Goal: Transaction & Acquisition: Download file/media

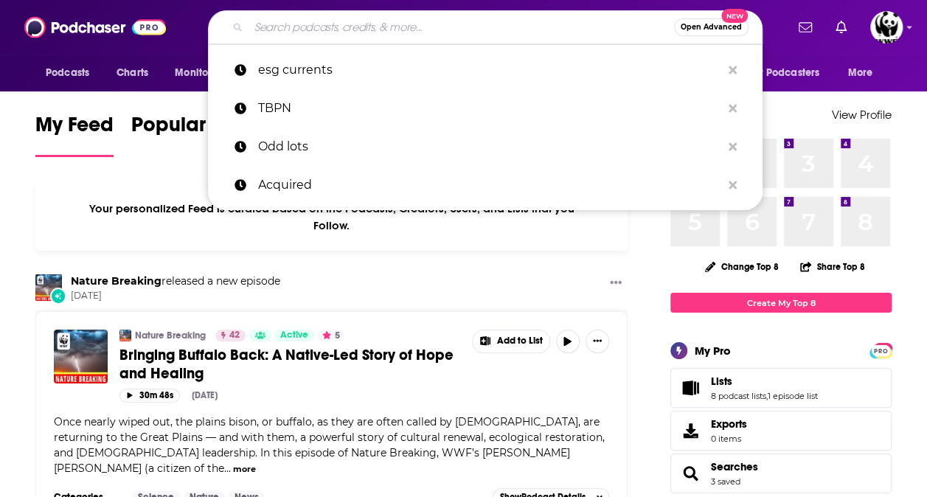
click at [353, 16] on input "Search podcasts, credits, & more..." at bounding box center [461, 27] width 425 height 24
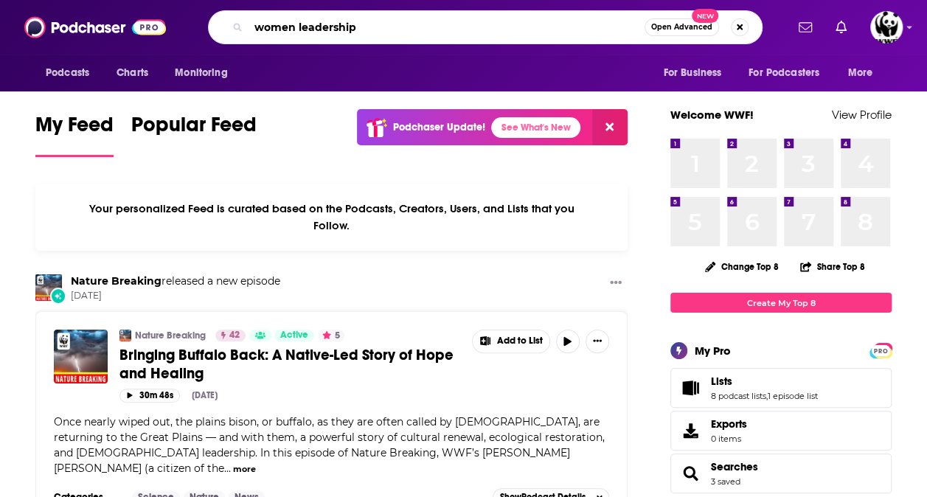
type input "women leadership"
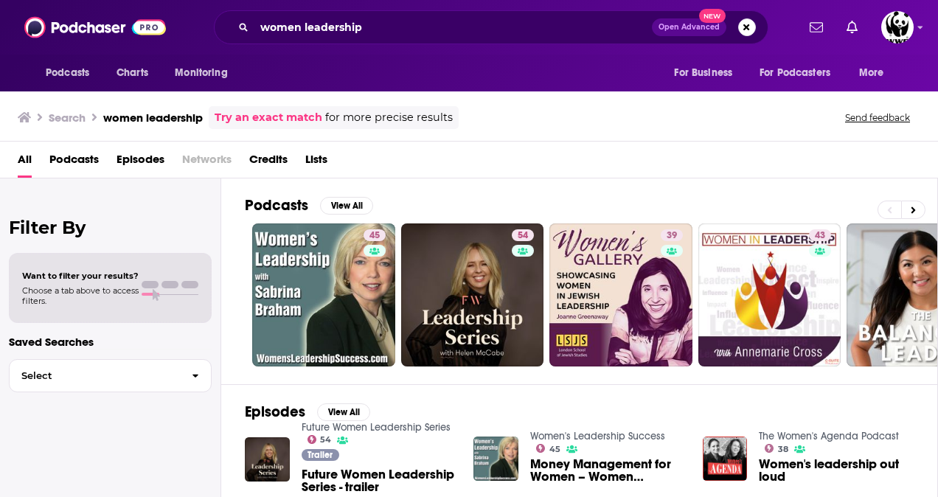
click at [694, 27] on span "Open Advanced" at bounding box center [689, 27] width 61 height 7
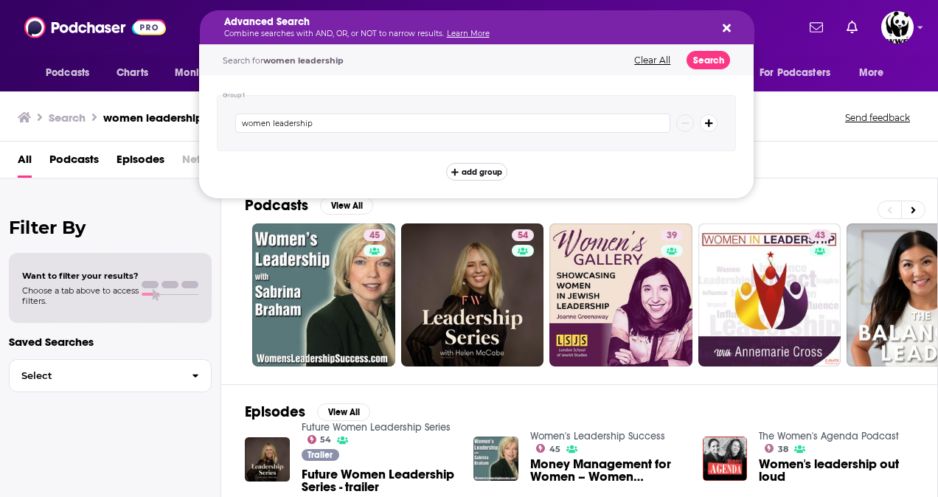
click at [459, 164] on button "add group" at bounding box center [476, 172] width 61 height 18
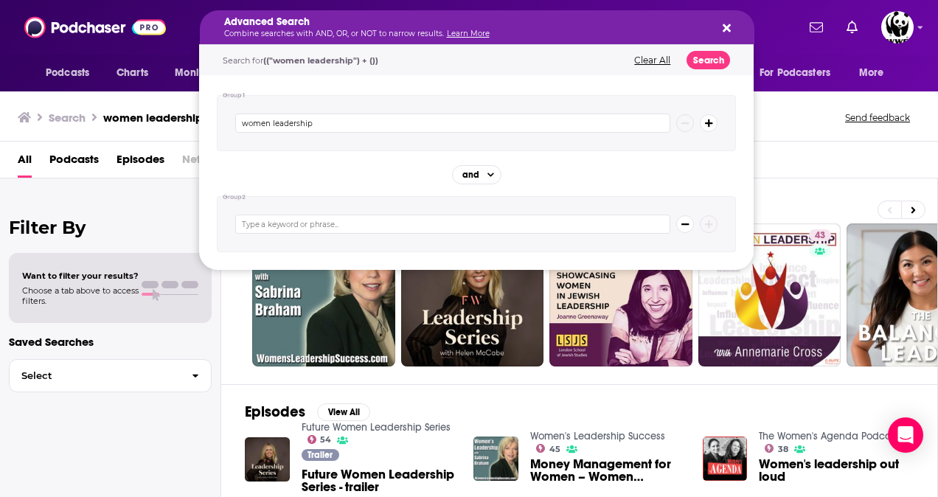
click at [684, 215] on div "Search podcasts, credits, & more..." at bounding box center [476, 224] width 482 height 19
click at [684, 226] on icon "Search podcasts, credits, & more..." at bounding box center [685, 224] width 8 height 9
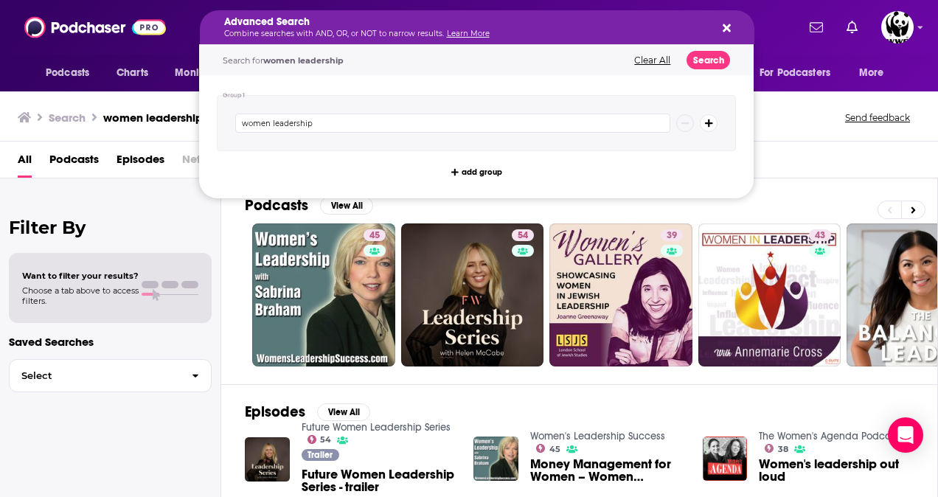
click at [726, 27] on icon "Search podcasts, credits, & more..." at bounding box center [727, 28] width 8 height 8
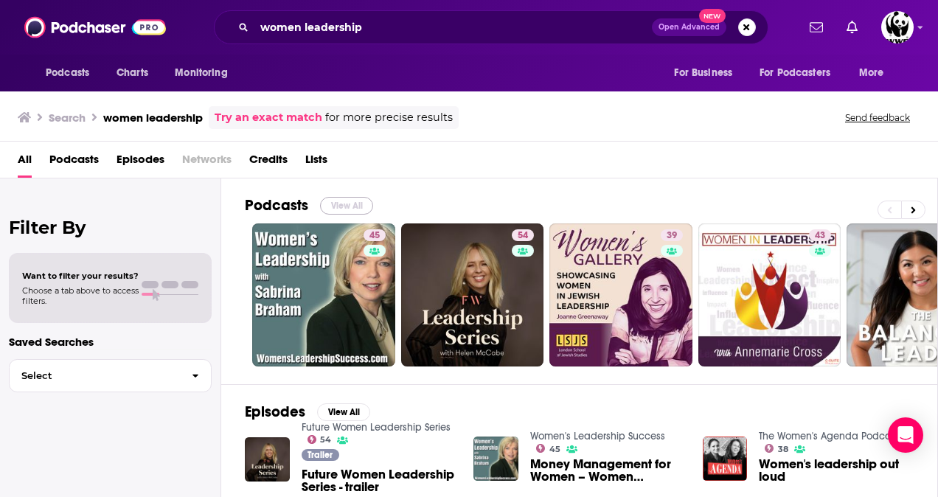
click at [361, 205] on button "View All" at bounding box center [346, 206] width 53 height 18
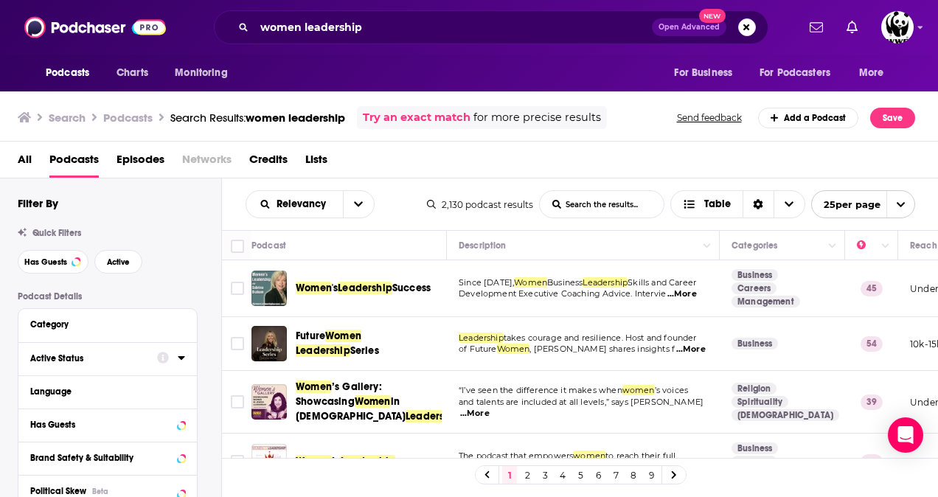
click at [166, 361] on icon at bounding box center [163, 358] width 12 height 12
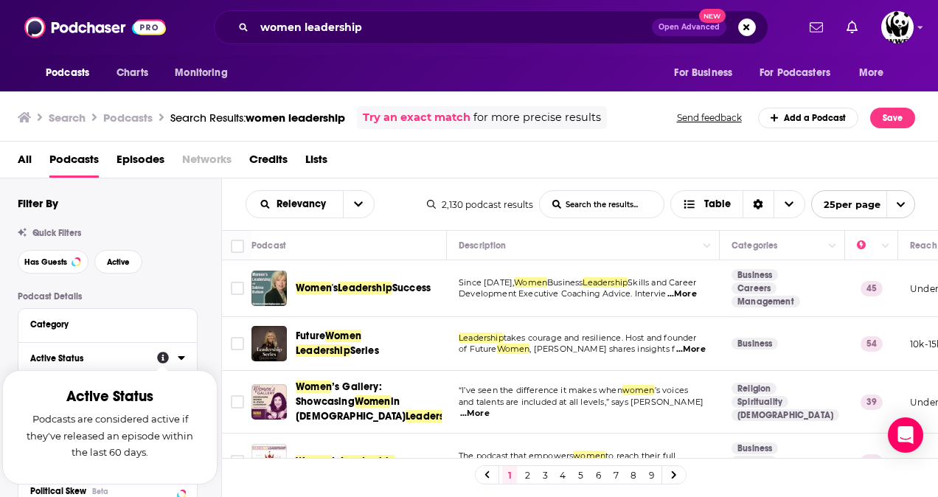
click at [174, 360] on div "Active Status Podcasts are considered active if they've released an episode wit…" at bounding box center [171, 358] width 28 height 18
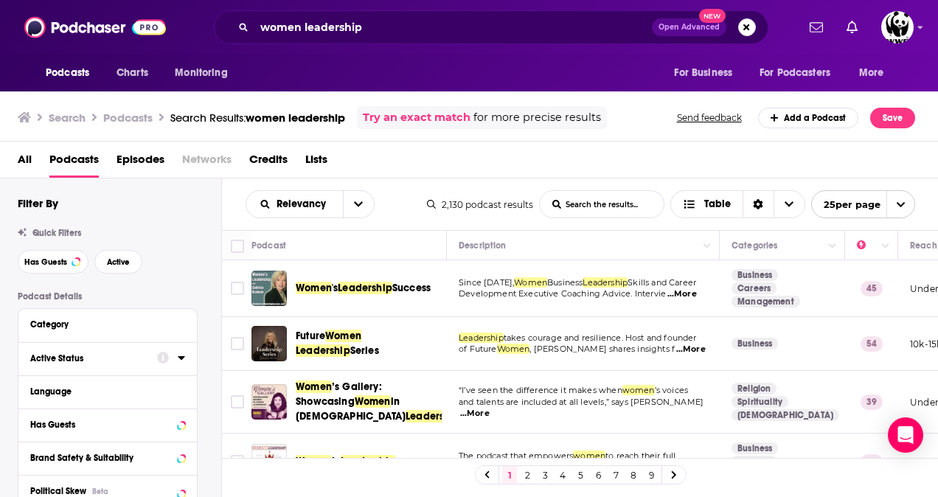
click at [174, 356] on div at bounding box center [171, 358] width 28 height 18
click at [180, 356] on icon at bounding box center [181, 358] width 7 height 12
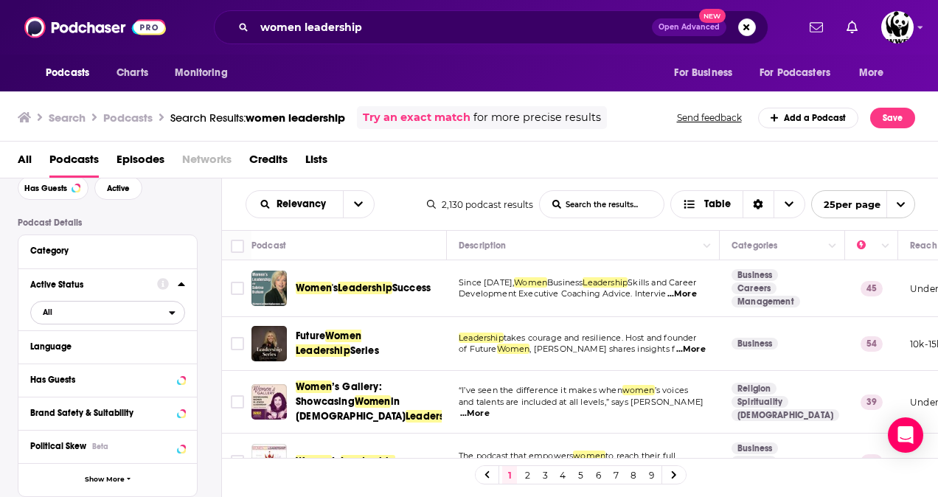
click at [168, 310] on span "All" at bounding box center [100, 311] width 138 height 19
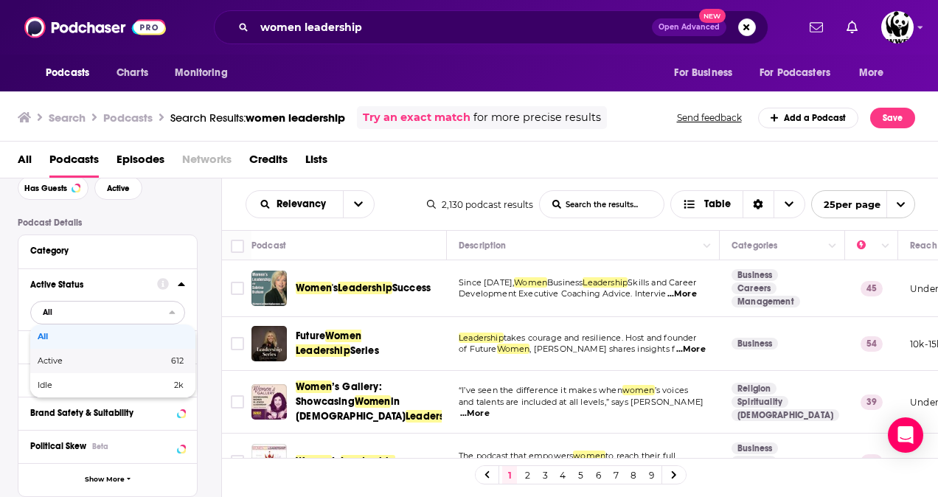
click at [140, 360] on span "612" at bounding box center [149, 361] width 69 height 8
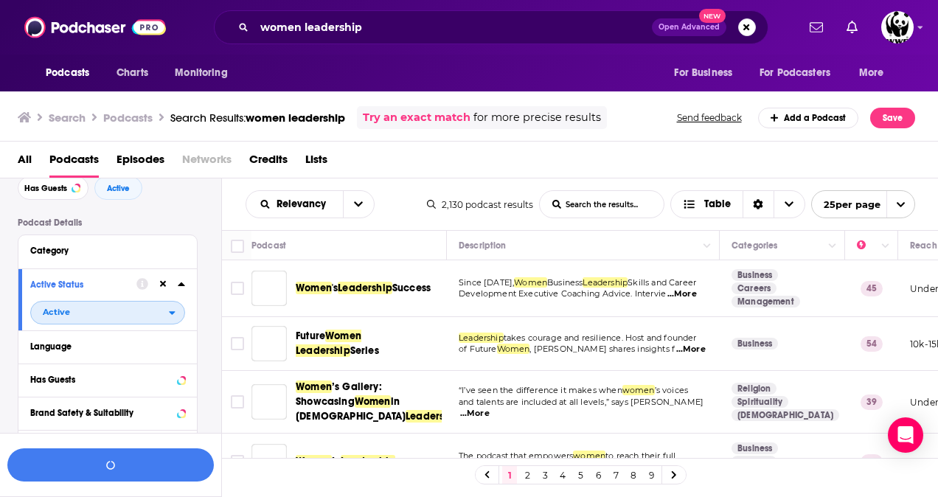
scroll to position [109, 0]
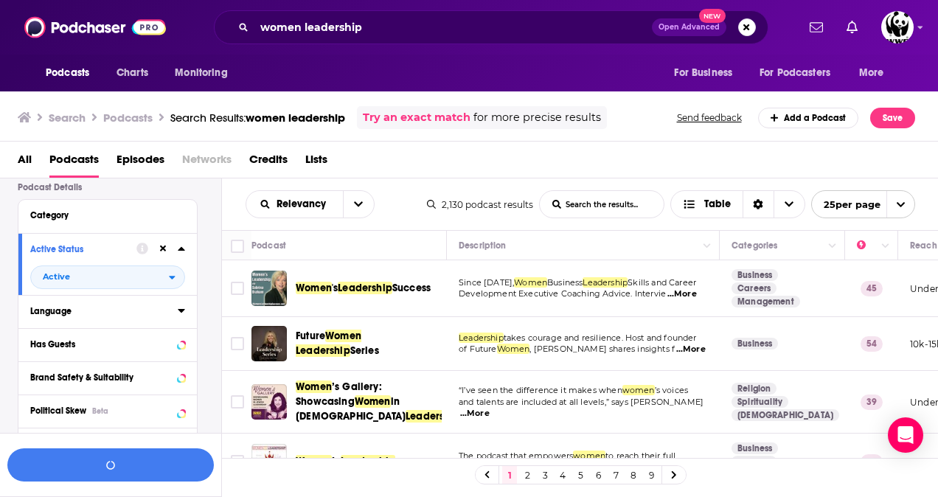
drag, startPoint x: 177, startPoint y: 316, endPoint x: 182, endPoint y: 307, distance: 9.6
click at [177, 316] on button "Language" at bounding box center [103, 311] width 147 height 18
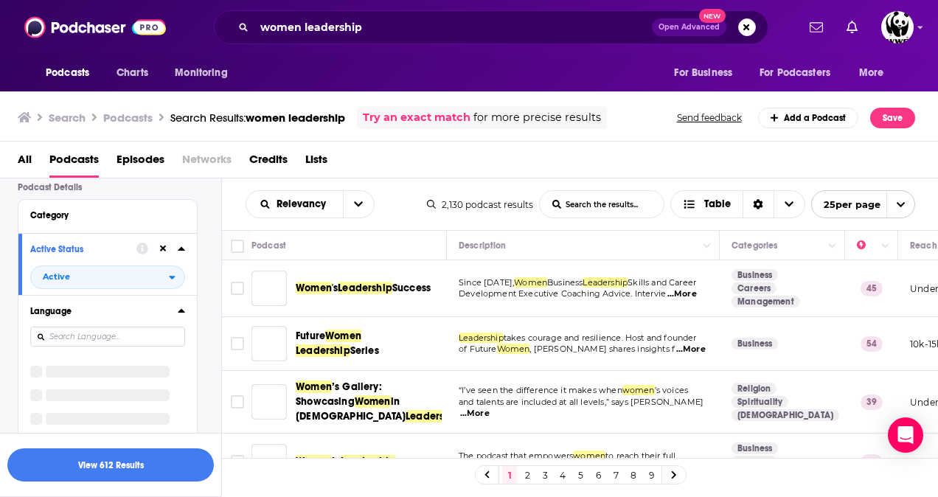
click at [182, 307] on icon at bounding box center [181, 311] width 7 height 12
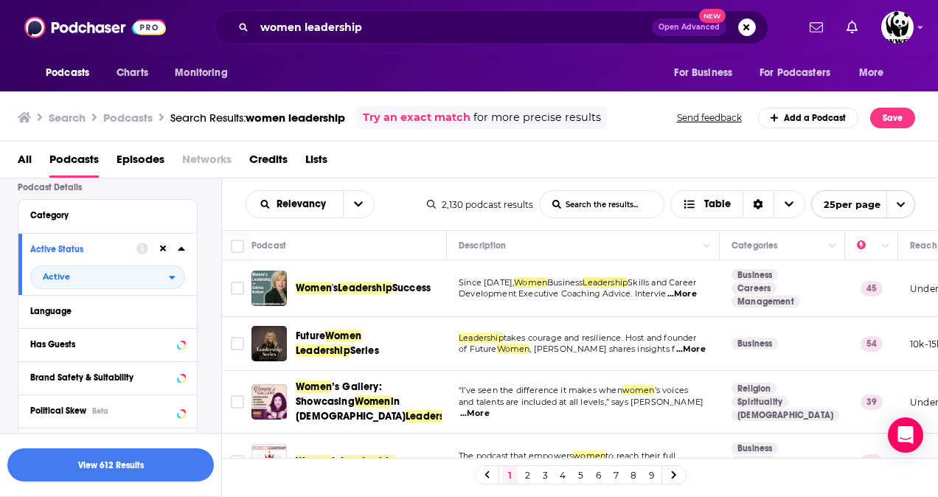
click at [186, 310] on div "Language" at bounding box center [107, 311] width 178 height 33
click at [180, 312] on icon at bounding box center [181, 311] width 7 height 12
click at [142, 352] on div at bounding box center [107, 337] width 155 height 34
click at [142, 361] on label "English 2k" at bounding box center [107, 360] width 155 height 13
click at [36, 365] on input "multiSelectOption-en-0" at bounding box center [36, 365] width 0 height 0
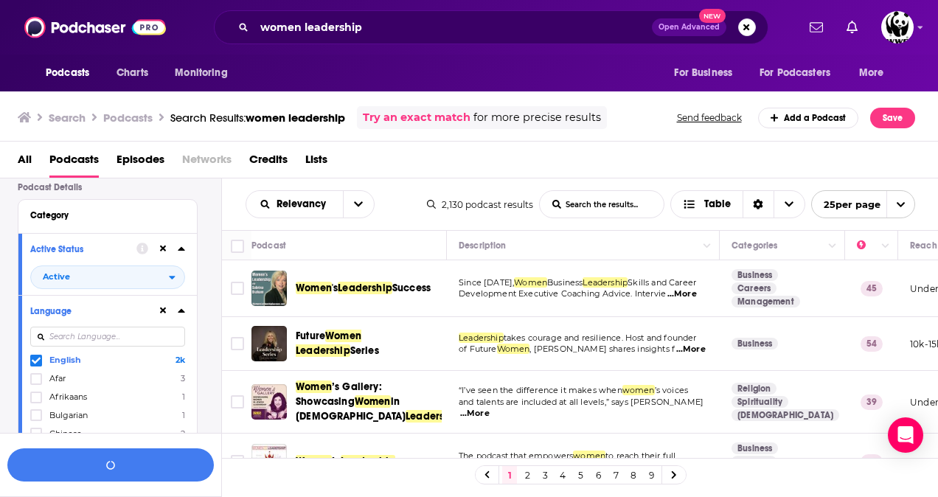
click at [34, 358] on icon at bounding box center [36, 360] width 9 height 9
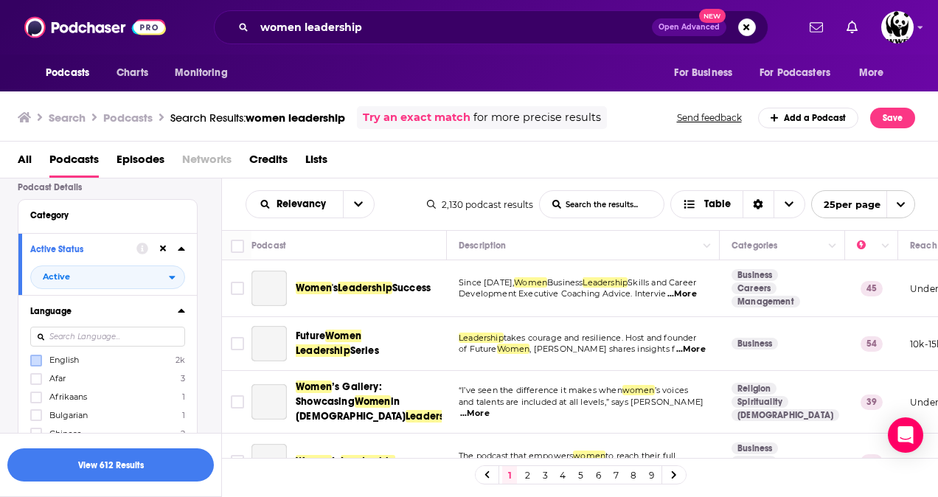
click at [28, 350] on div "Language English 2k Afar 3 Afrikaans 1 Bulgarian 1 Chinese 2 Dutch 2 French 4 G…" at bounding box center [107, 412] width 178 height 234
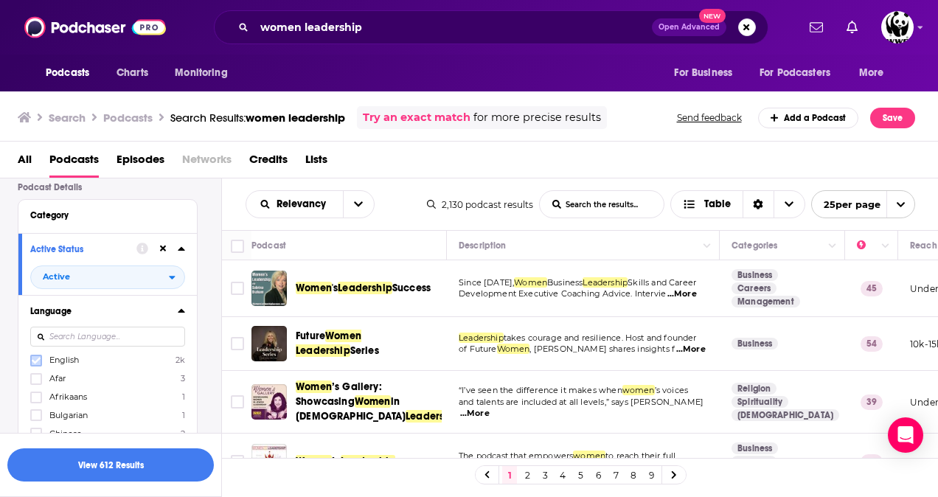
drag, startPoint x: 40, startPoint y: 361, endPoint x: 111, endPoint y: 366, distance: 70.9
click at [38, 361] on icon at bounding box center [36, 360] width 9 height 9
click at [183, 310] on icon at bounding box center [181, 311] width 7 height 12
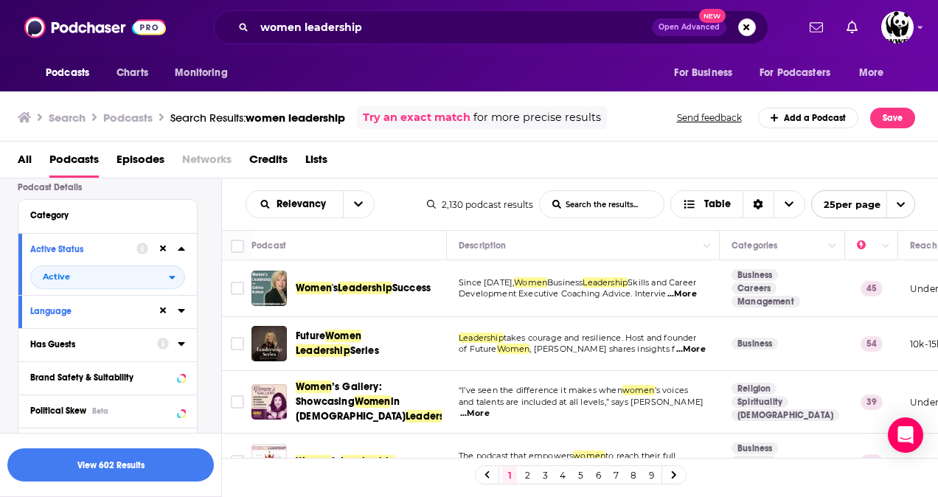
click at [181, 345] on icon at bounding box center [181, 344] width 7 height 4
click at [169, 367] on icon "open menu" at bounding box center [172, 371] width 7 height 10
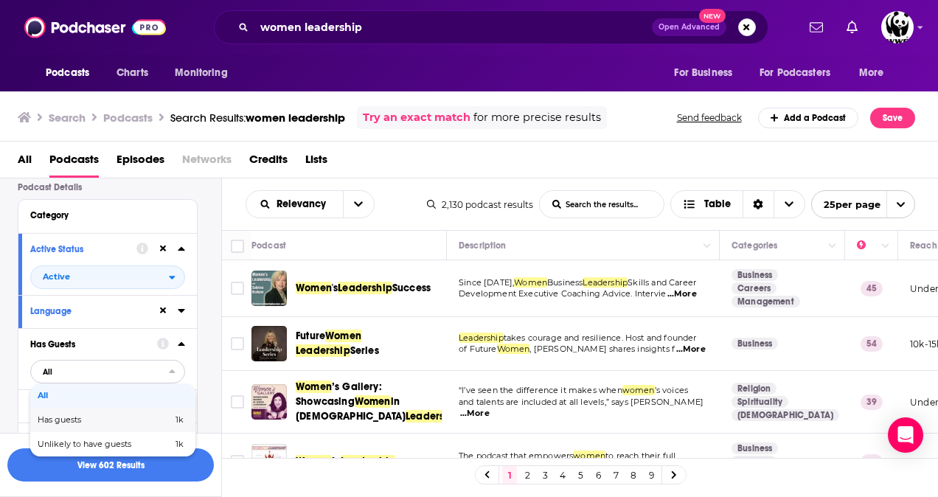
click at [134, 421] on span "1k" at bounding box center [155, 420] width 57 height 8
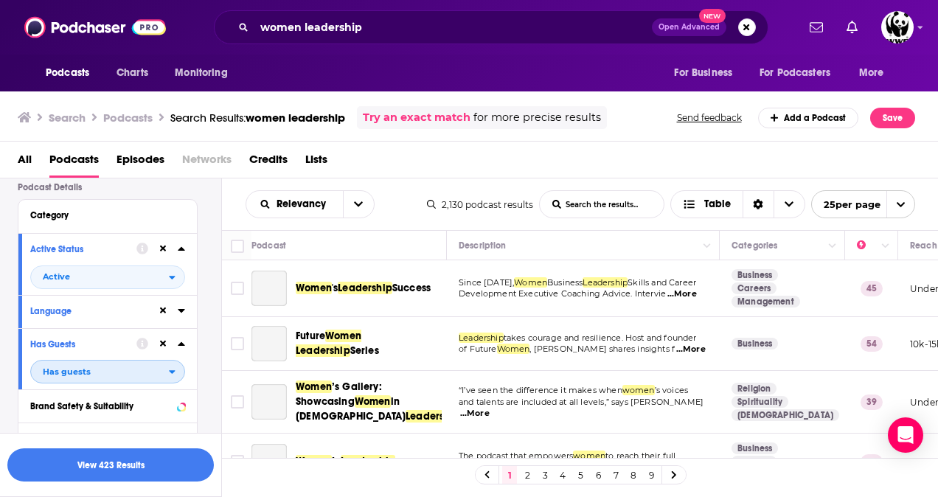
scroll to position [183, 0]
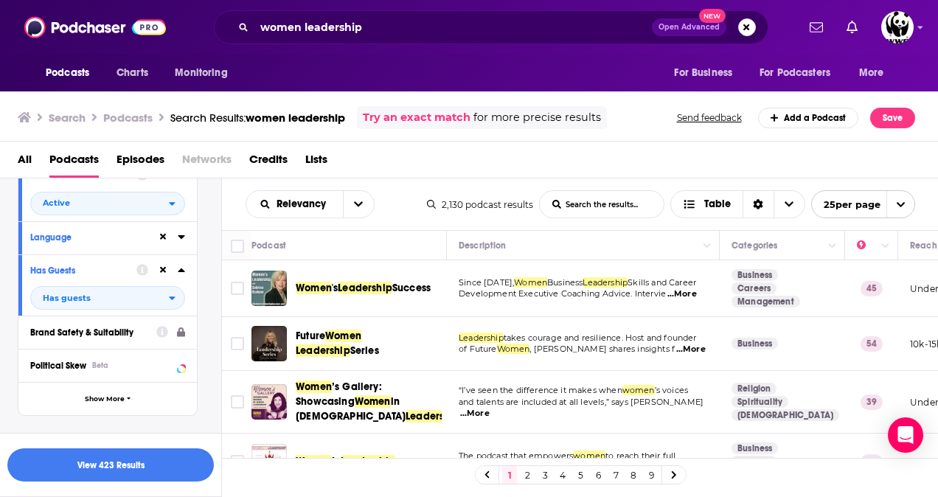
click at [144, 337] on div "Brand Safety & Suitability" at bounding box center [88, 332] width 117 height 10
click at [184, 371] on div at bounding box center [171, 364] width 28 height 18
click at [182, 364] on icon at bounding box center [181, 366] width 7 height 4
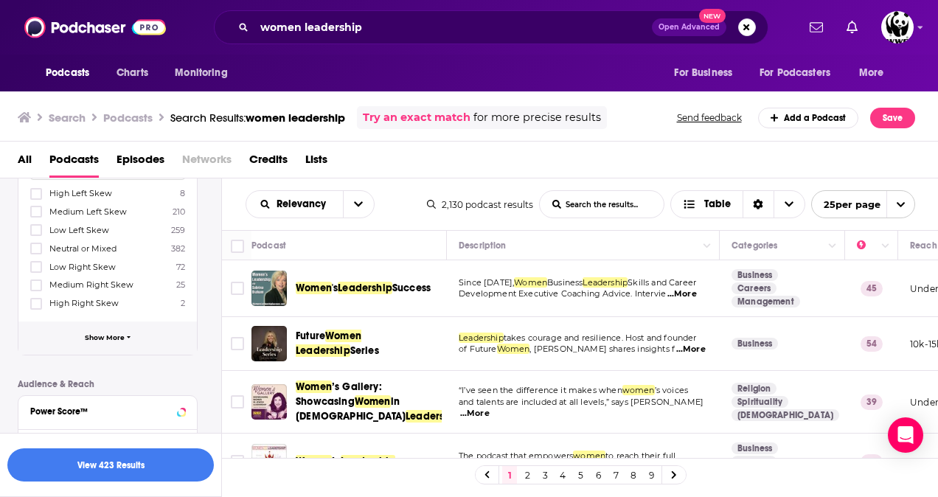
scroll to position [330, 0]
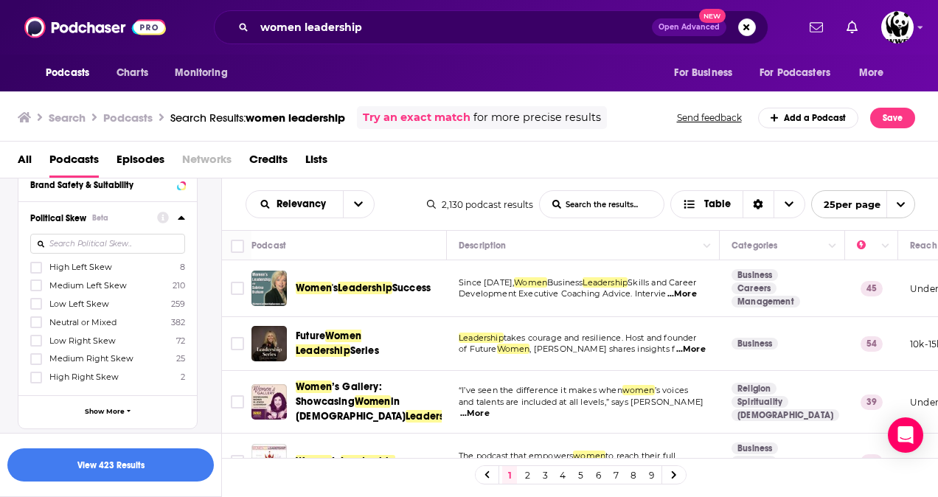
click at [198, 361] on div "Podcast Details Category Active Status Active Language Has Guests Has guests Br…" at bounding box center [120, 332] width 204 height 742
click at [34, 319] on icon at bounding box center [36, 322] width 9 height 9
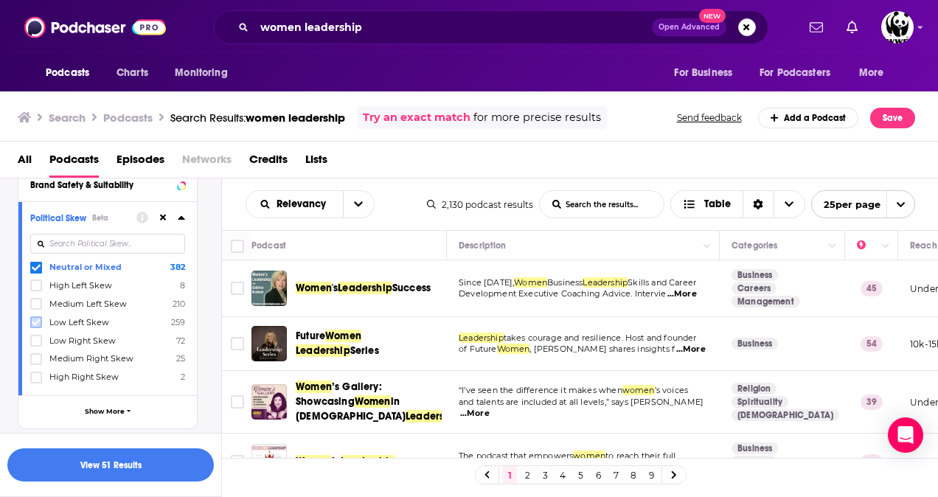
click at [35, 323] on icon at bounding box center [36, 322] width 9 height 7
click at [37, 307] on label at bounding box center [36, 304] width 12 height 12
click at [37, 322] on icon at bounding box center [36, 322] width 9 height 9
click at [182, 220] on icon at bounding box center [181, 218] width 7 height 12
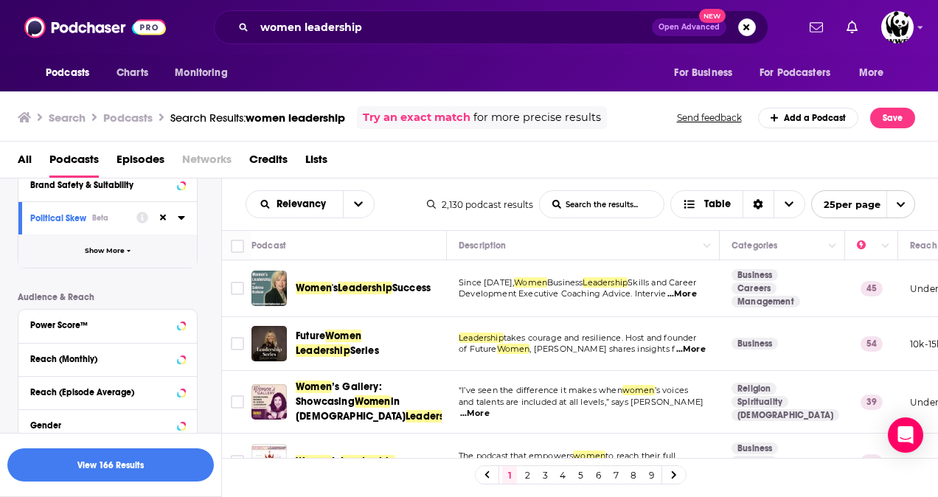
click at [115, 251] on span "Show More" at bounding box center [105, 251] width 40 height 8
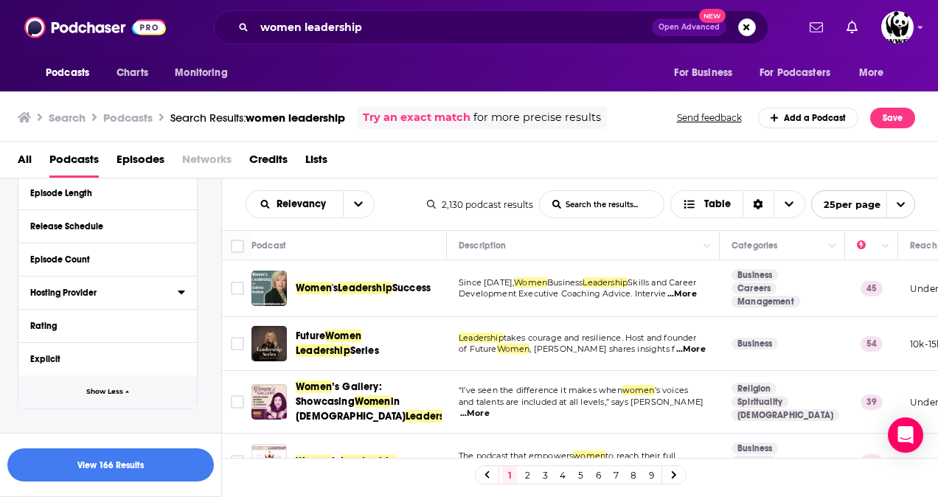
scroll to position [552, 0]
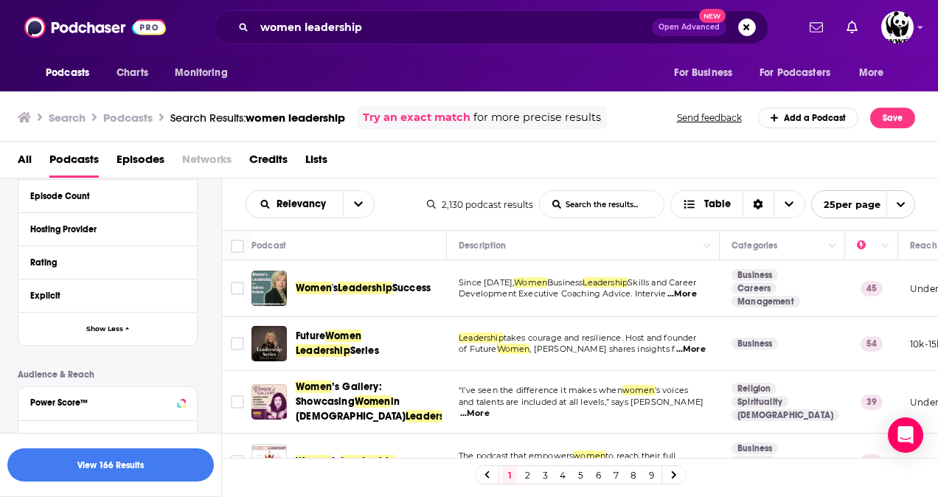
click at [63, 265] on div "Rating" at bounding box center [102, 262] width 145 height 10
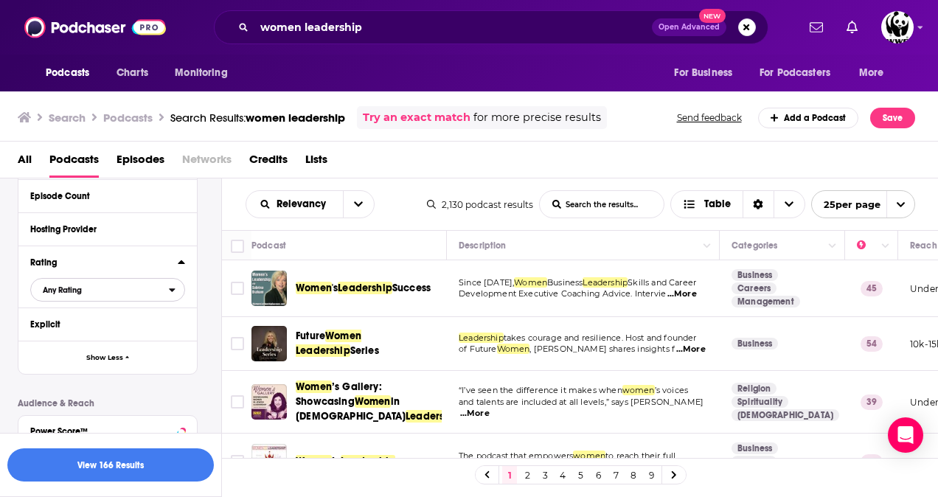
click at [83, 289] on span "Any Rating" at bounding box center [100, 289] width 138 height 19
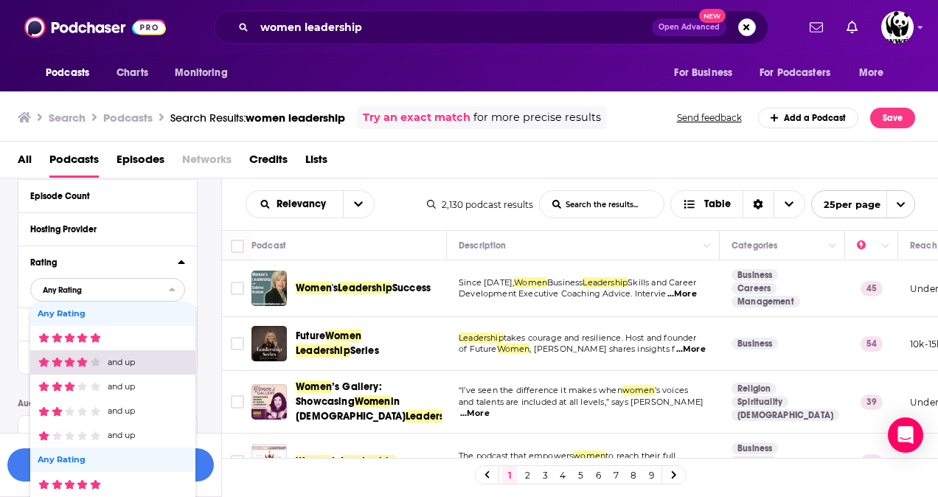
click at [113, 361] on p "and up" at bounding box center [121, 362] width 27 height 8
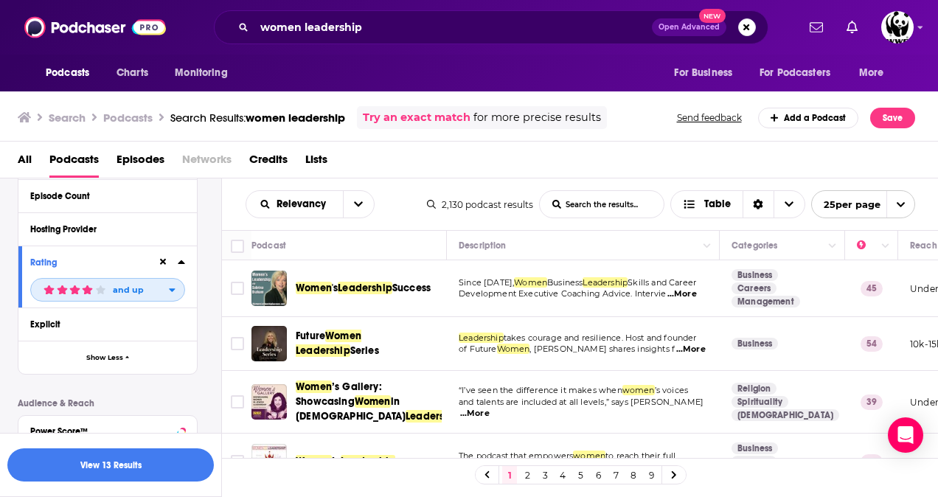
click at [121, 295] on span "and up" at bounding box center [100, 289] width 138 height 21
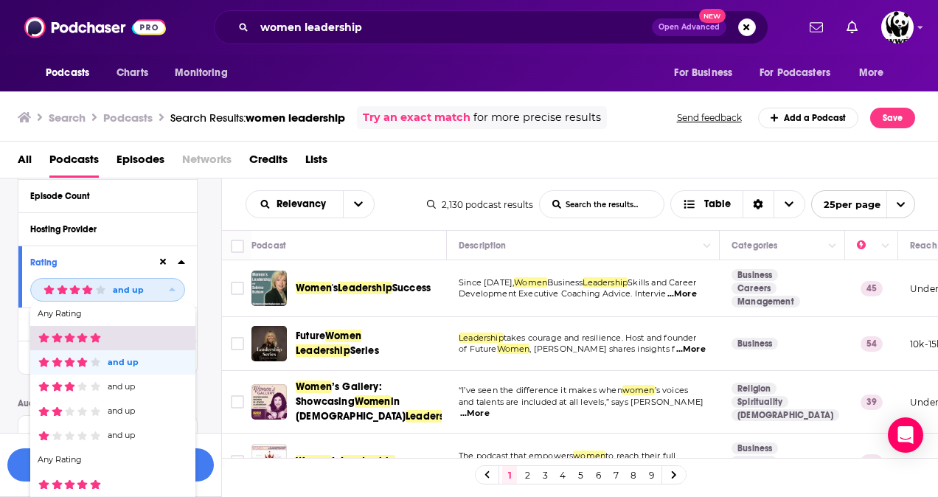
click at [124, 338] on span "filter dropdown" at bounding box center [111, 338] width 146 height 10
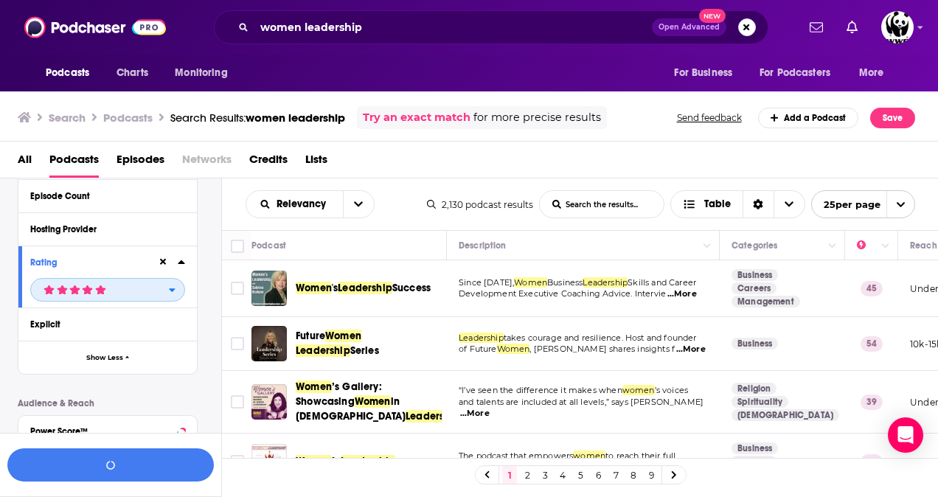
click at [148, 299] on span "open menu" at bounding box center [100, 289] width 138 height 21
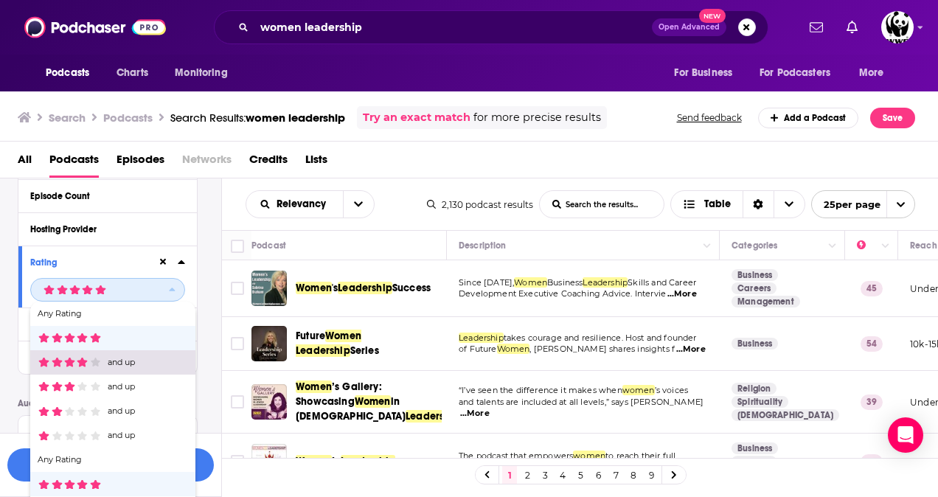
click at [142, 355] on div "and up" at bounding box center [112, 362] width 165 height 24
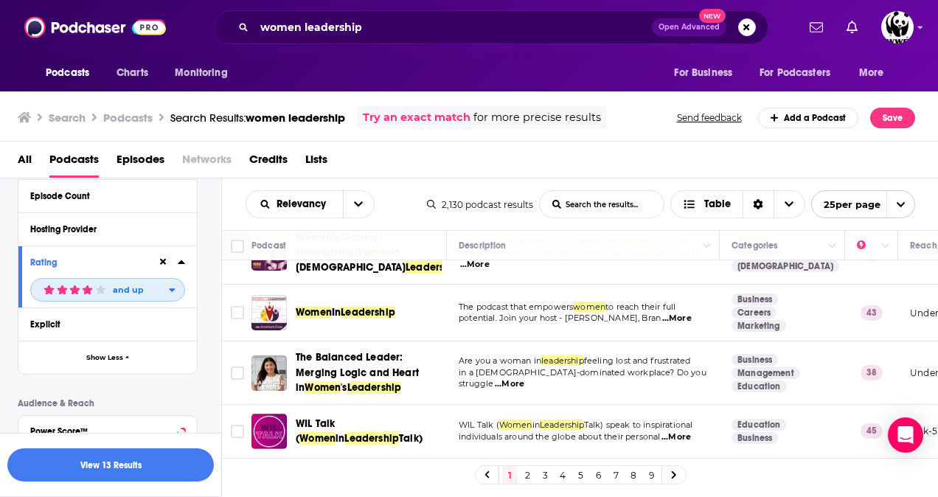
scroll to position [0, 0]
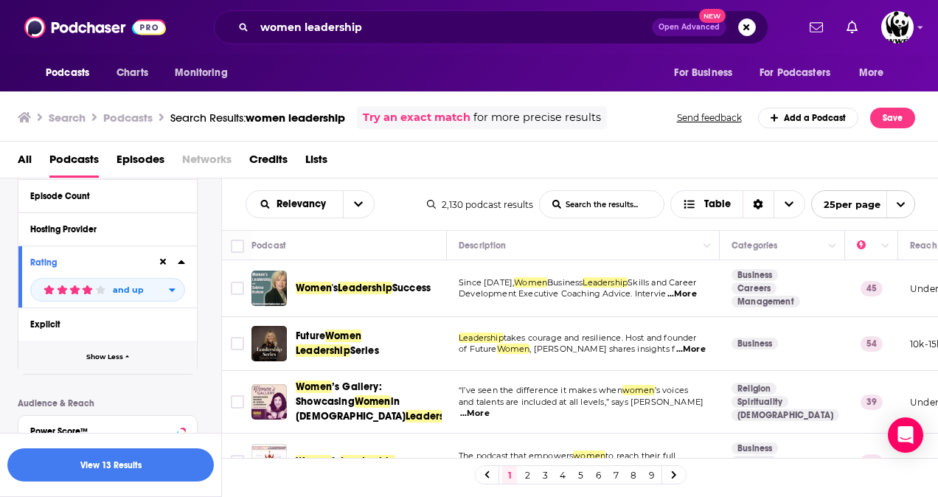
click at [136, 359] on button "Show Less" at bounding box center [107, 357] width 178 height 33
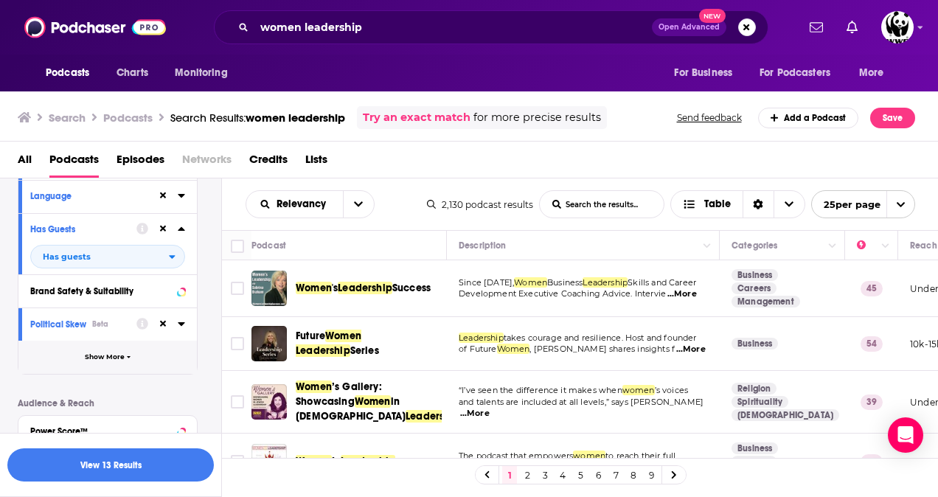
click at [119, 352] on button "Show More" at bounding box center [107, 357] width 178 height 33
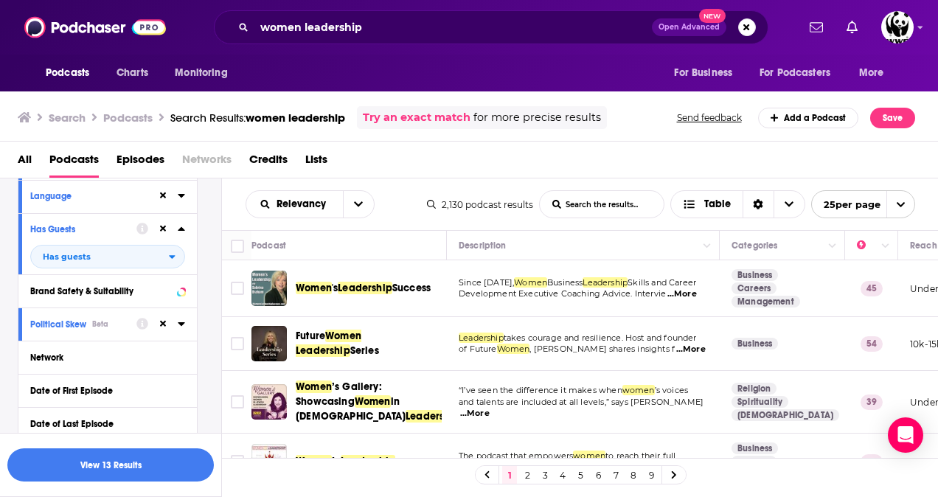
scroll to position [552, 0]
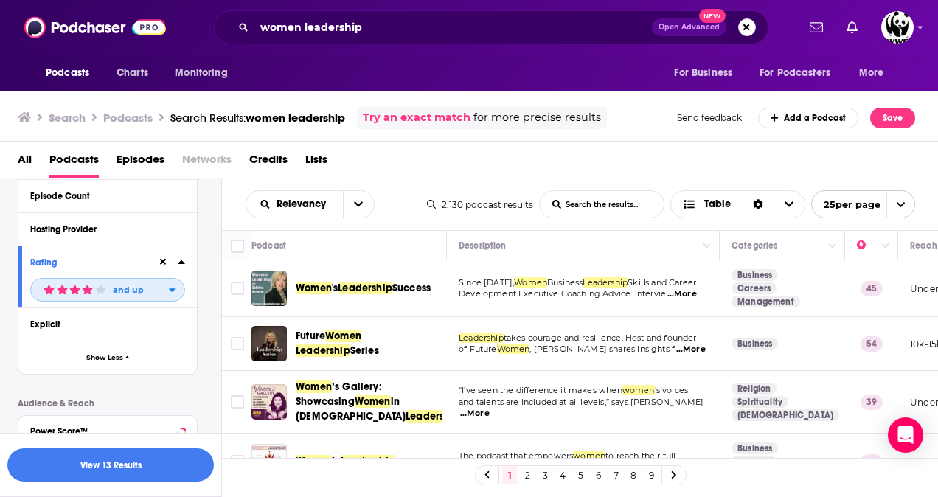
click at [167, 293] on span "and up" at bounding box center [100, 289] width 138 height 21
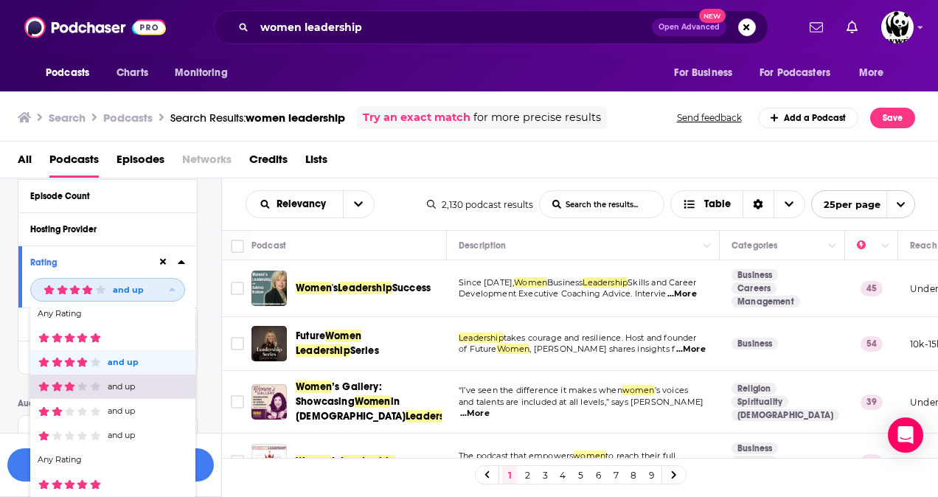
click at [143, 386] on span "and up" at bounding box center [111, 387] width 146 height 10
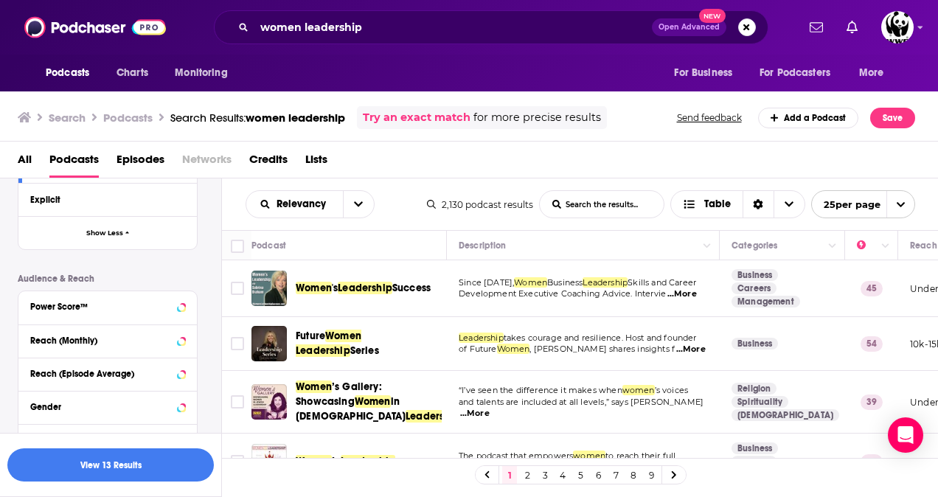
scroll to position [699, 0]
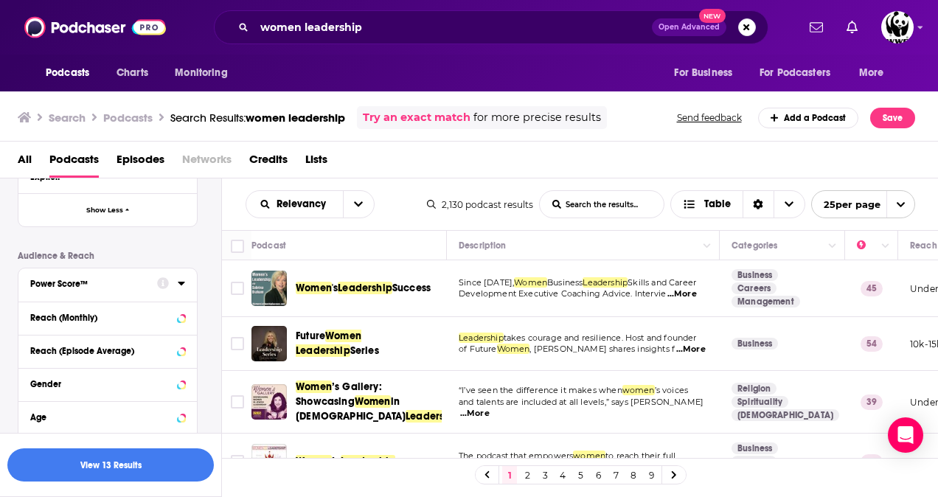
click at [184, 285] on icon at bounding box center [181, 283] width 7 height 12
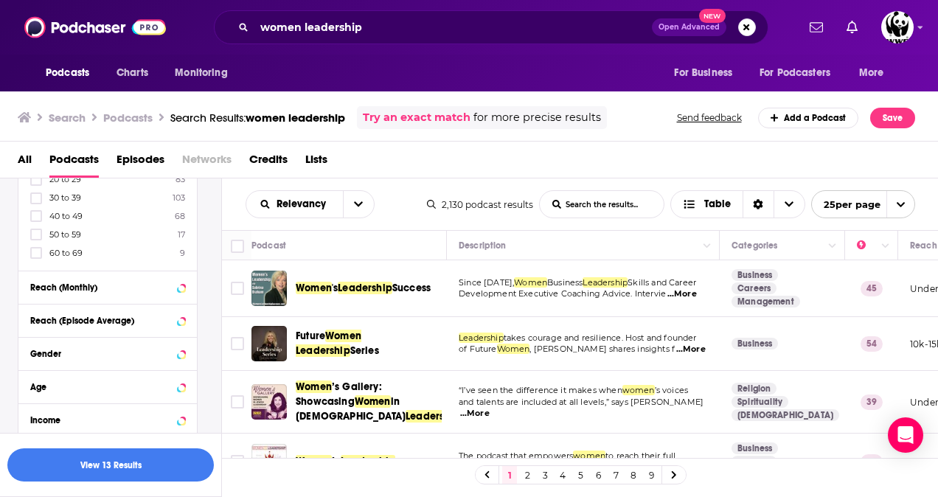
scroll to position [920, 0]
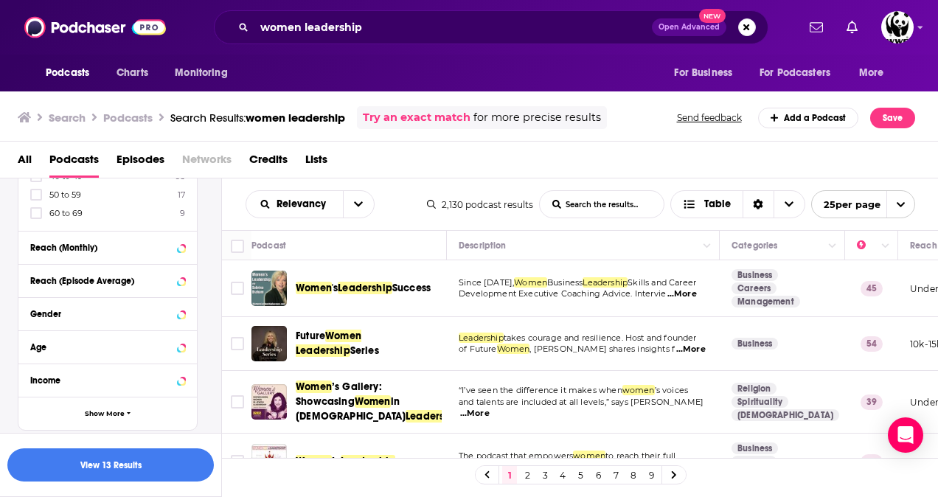
click at [38, 192] on icon at bounding box center [36, 194] width 9 height 9
click at [38, 209] on icon at bounding box center [36, 213] width 9 height 9
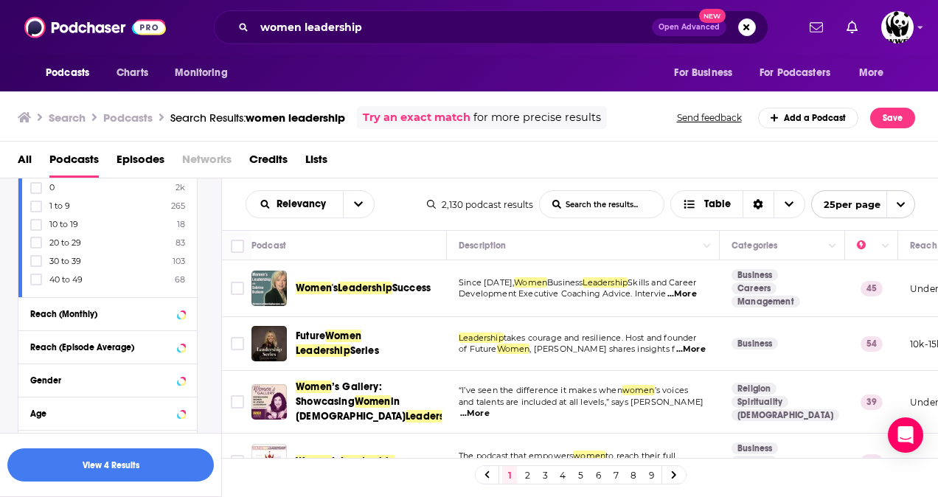
scroll to position [773, 0]
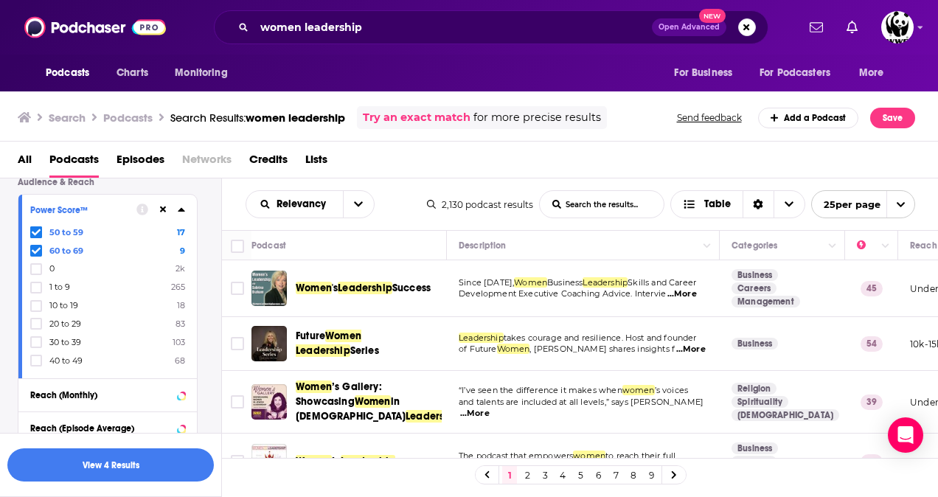
click at [38, 252] on icon at bounding box center [36, 250] width 9 height 9
click at [32, 232] on icon at bounding box center [36, 232] width 9 height 9
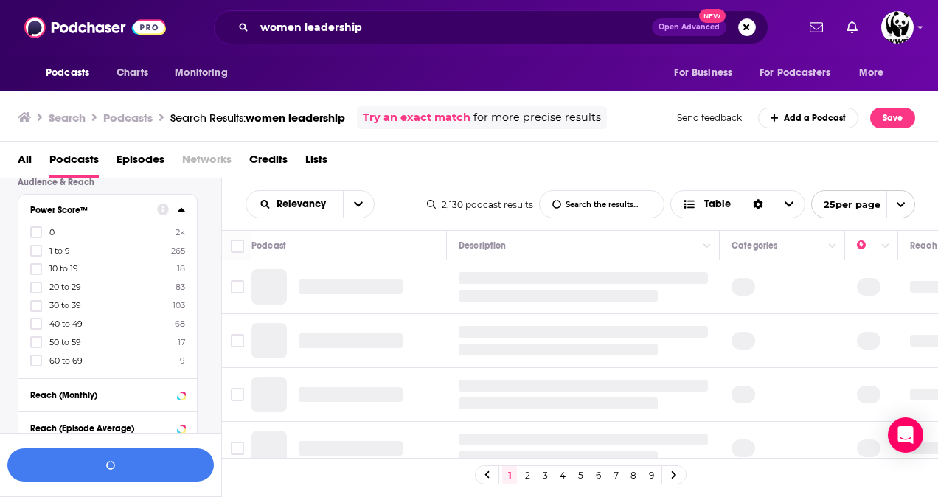
click at [212, 281] on div "Podcast Details Category Active Status Active Language Has Guests Has guests Br…" at bounding box center [120, 48] width 204 height 1060
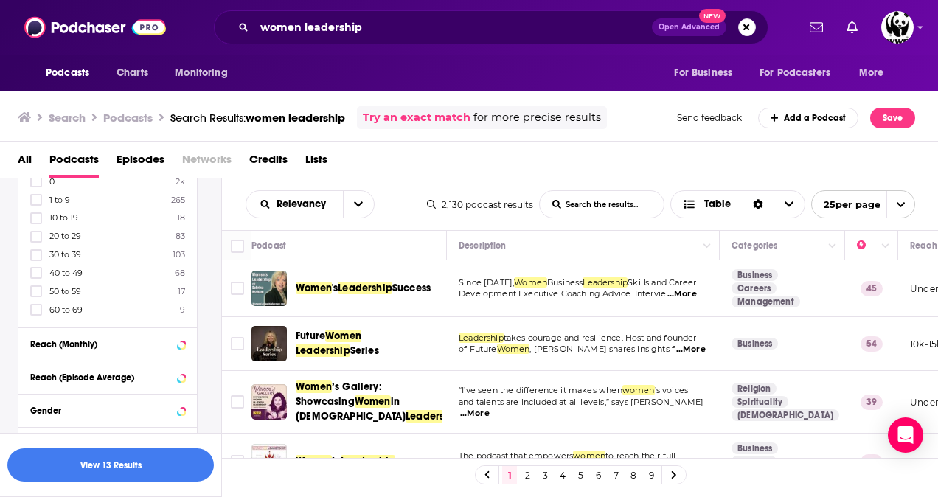
scroll to position [847, 0]
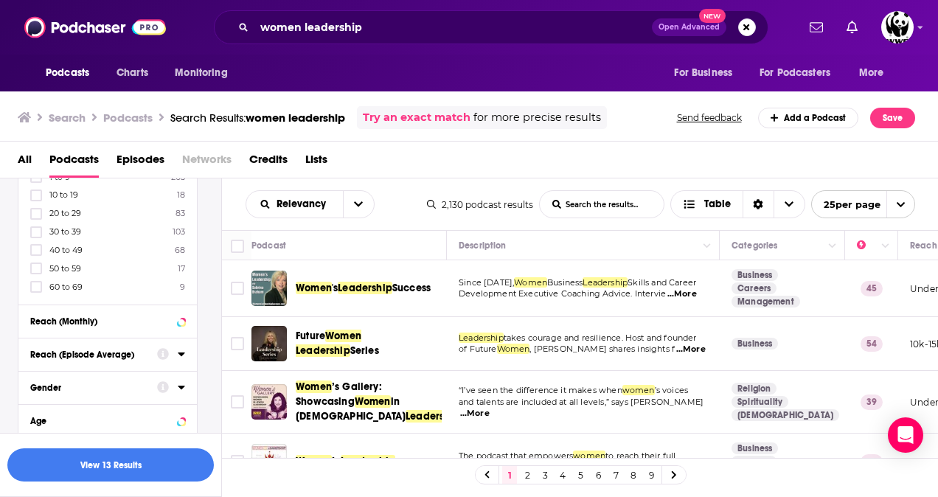
click at [111, 386] on div "Gender" at bounding box center [88, 388] width 117 height 10
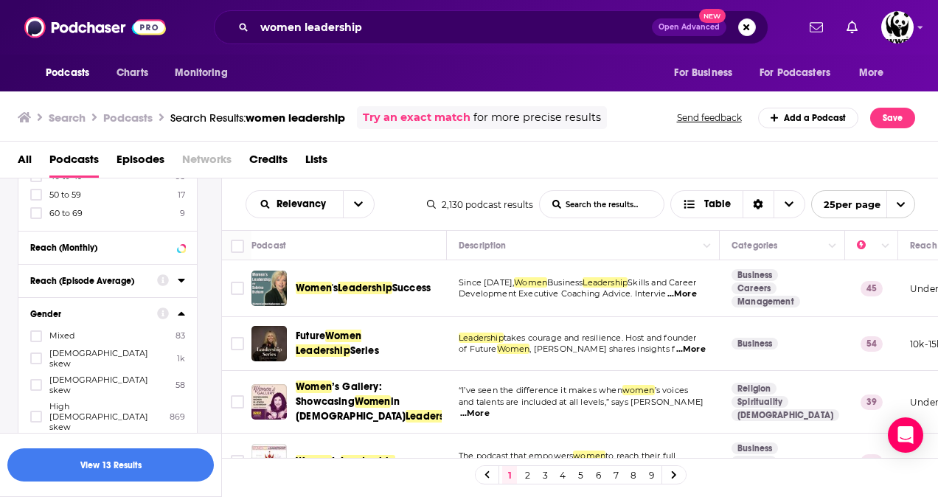
click at [43, 355] on div at bounding box center [37, 358] width 15 height 13
click at [36, 363] on input "multiSelectOption-moderatefemale-1" at bounding box center [36, 363] width 0 height 0
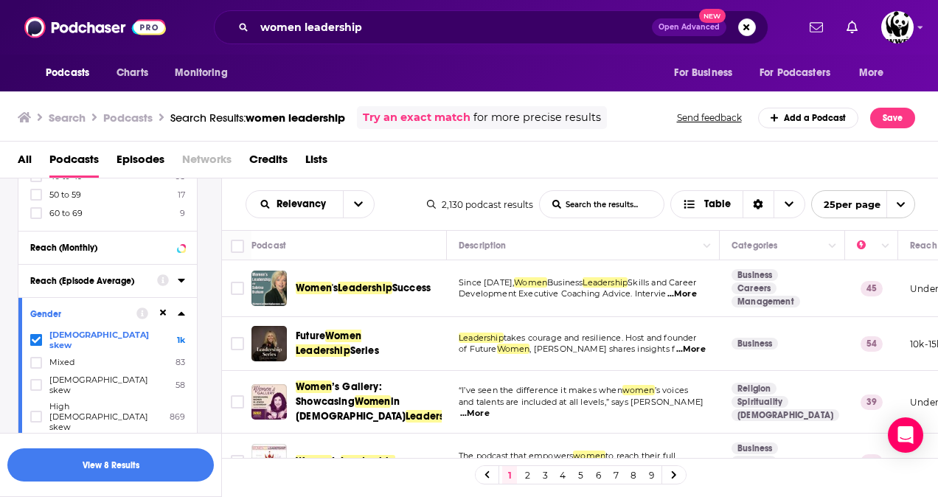
click at [45, 401] on label "High [DEMOGRAPHIC_DATA] skew 869" at bounding box center [107, 416] width 155 height 31
click at [36, 421] on input "multiSelectOption-highfemale-3" at bounding box center [36, 421] width 0 height 0
click at [37, 417] on icon at bounding box center [36, 421] width 9 height 9
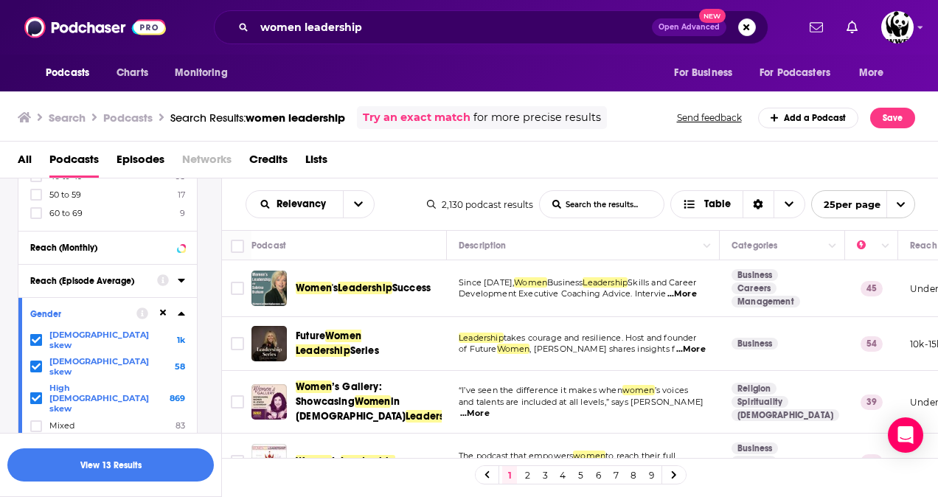
click at [38, 362] on icon at bounding box center [36, 366] width 9 height 9
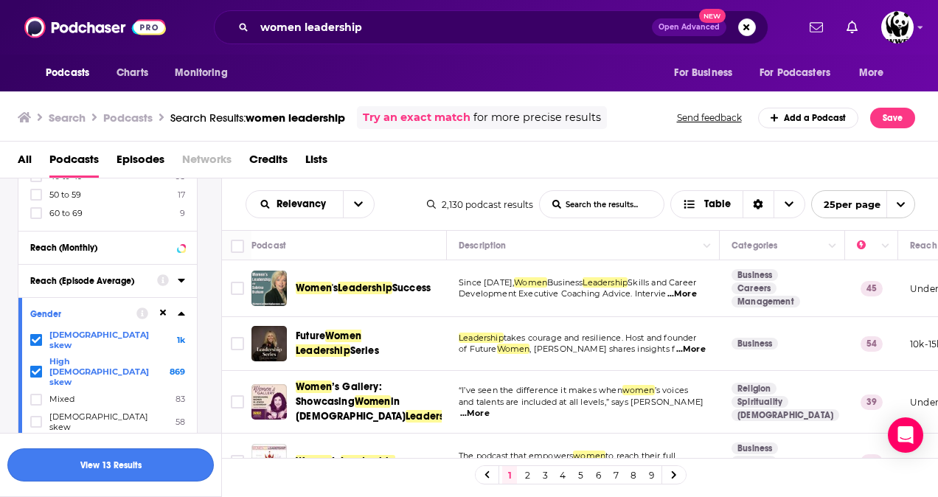
click at [134, 476] on button "View 13 Results" at bounding box center [110, 464] width 206 height 33
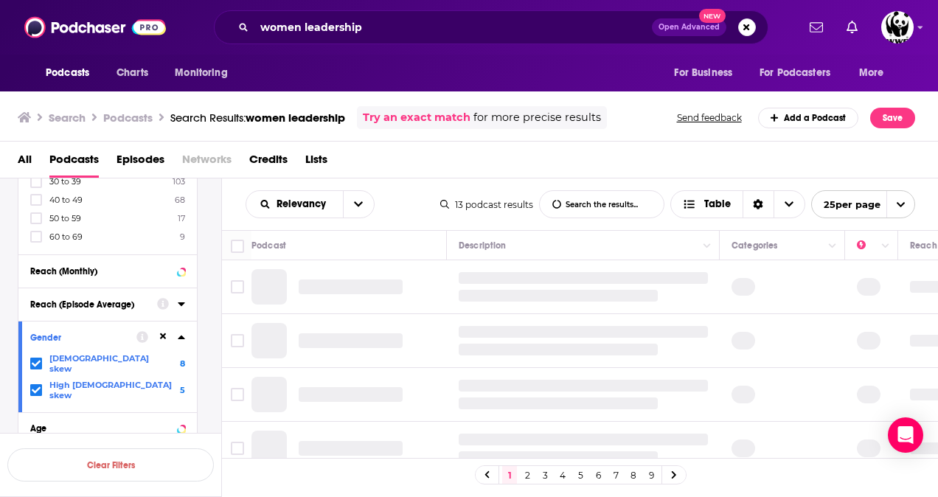
scroll to position [920, 0]
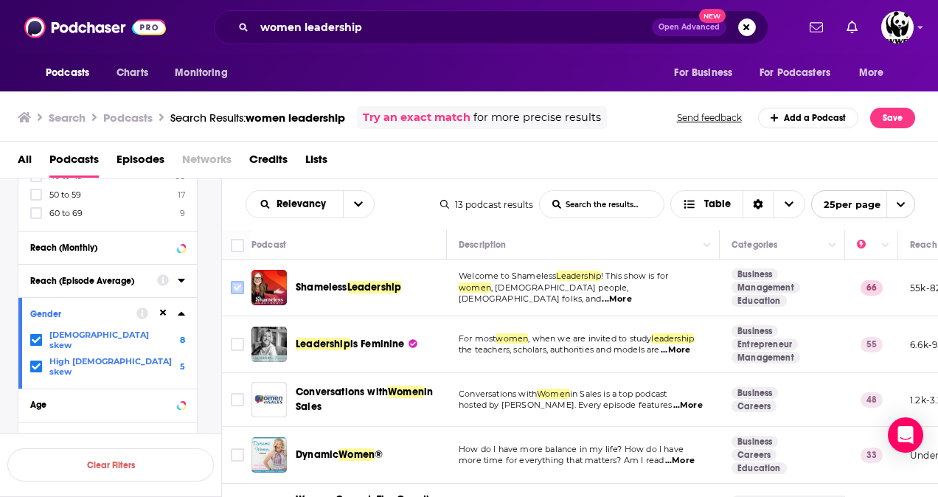
click at [243, 296] on icon "Toggle select row" at bounding box center [238, 288] width 18 height 18
click at [232, 289] on input "Toggle select row" at bounding box center [237, 287] width 13 height 13
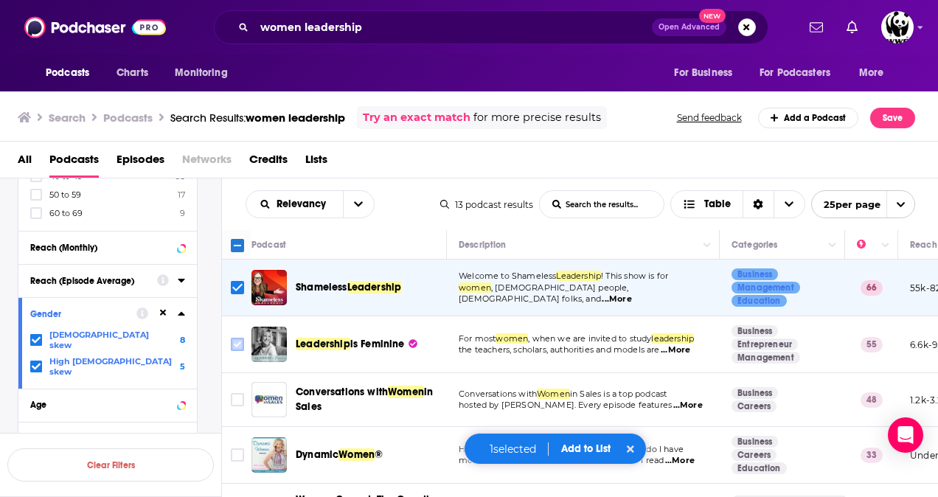
click at [234, 347] on input "Toggle select row" at bounding box center [237, 344] width 13 height 13
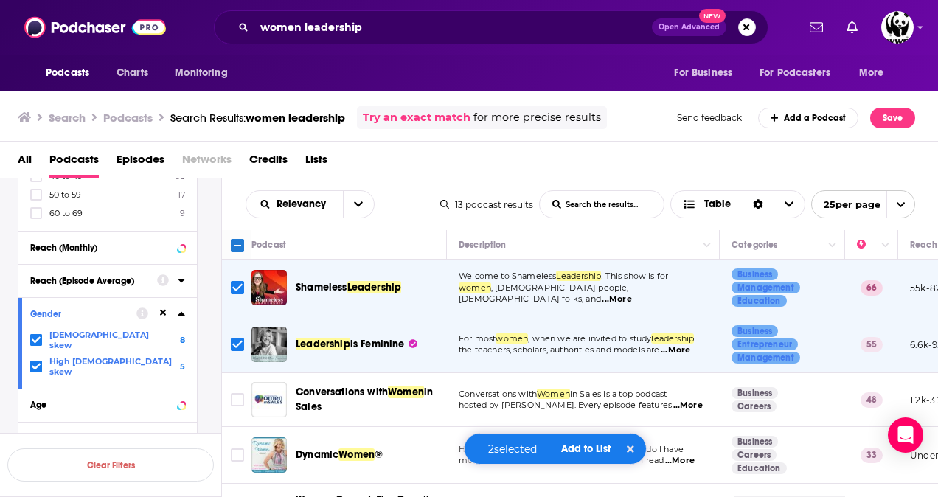
scroll to position [74, 0]
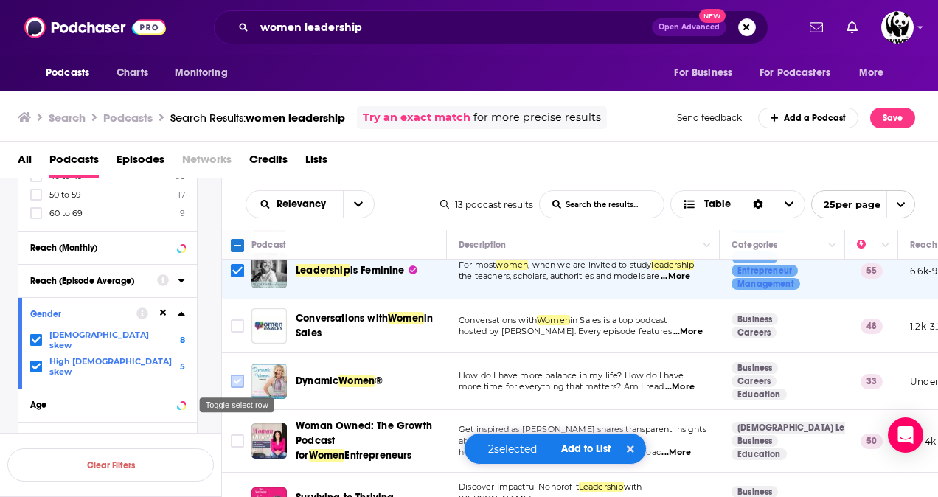
click at [238, 385] on input "Toggle select row" at bounding box center [237, 381] width 13 height 13
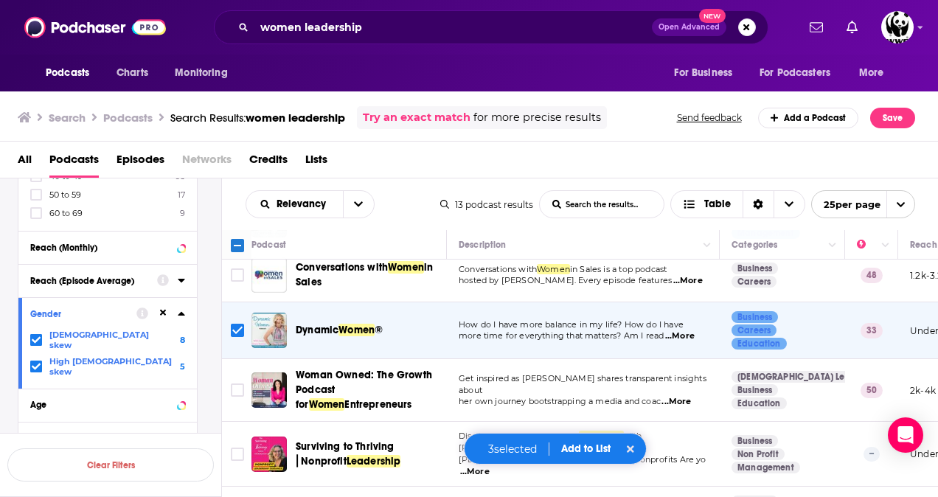
scroll to position [147, 0]
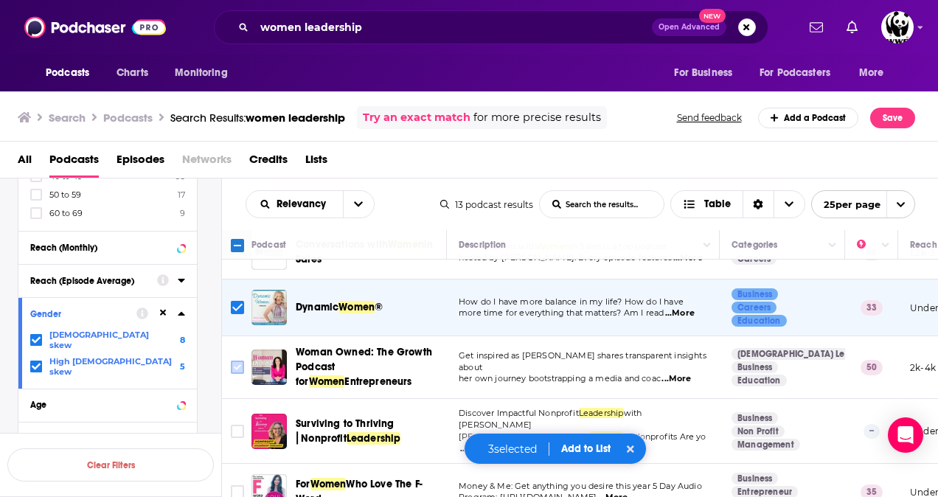
click at [240, 362] on input "Toggle select row" at bounding box center [237, 367] width 13 height 13
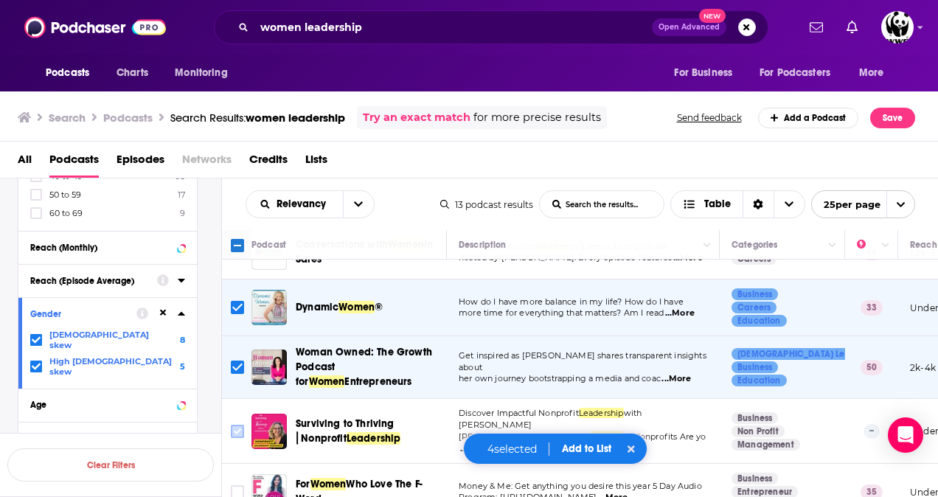
click at [240, 425] on input "Toggle select row" at bounding box center [237, 431] width 13 height 13
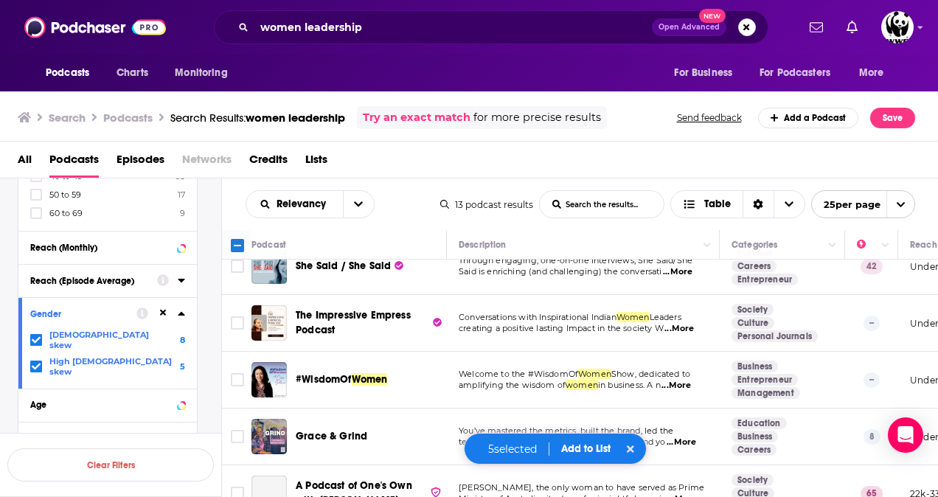
scroll to position [503, 0]
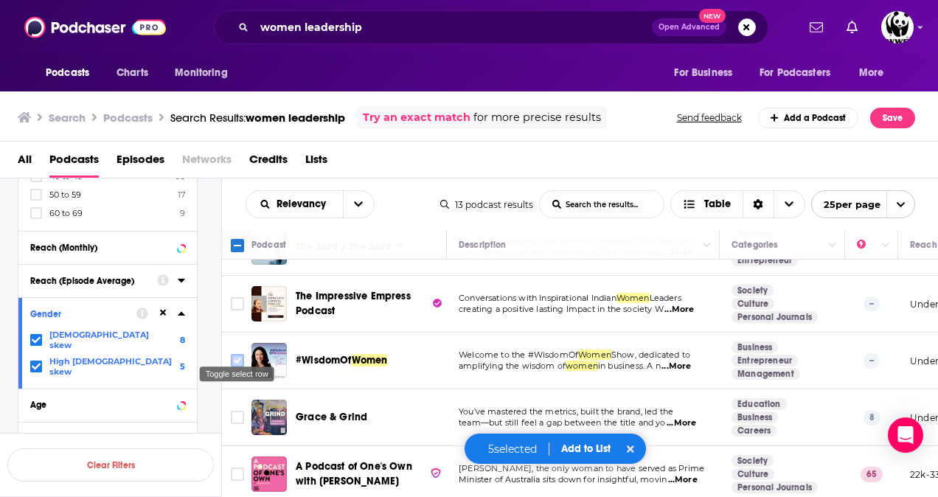
click at [240, 354] on input "Toggle select row" at bounding box center [237, 360] width 13 height 13
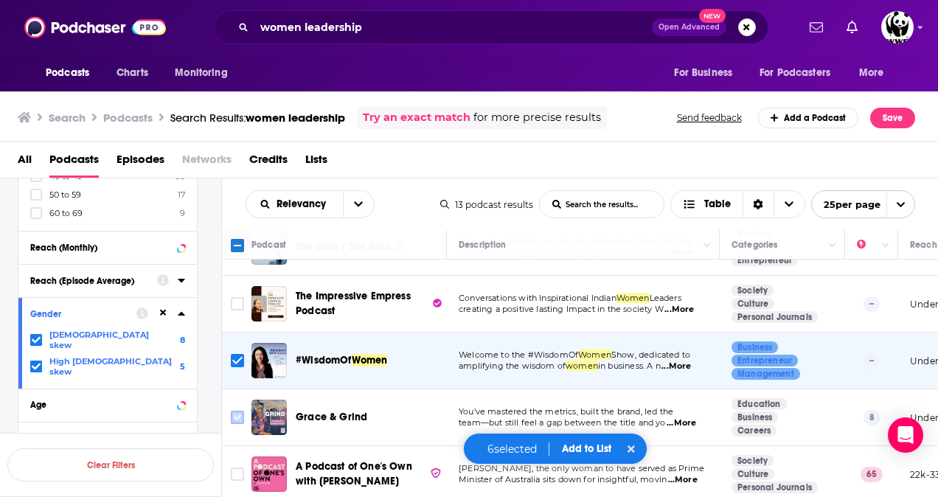
click at [234, 411] on input "Toggle select row" at bounding box center [237, 417] width 13 height 13
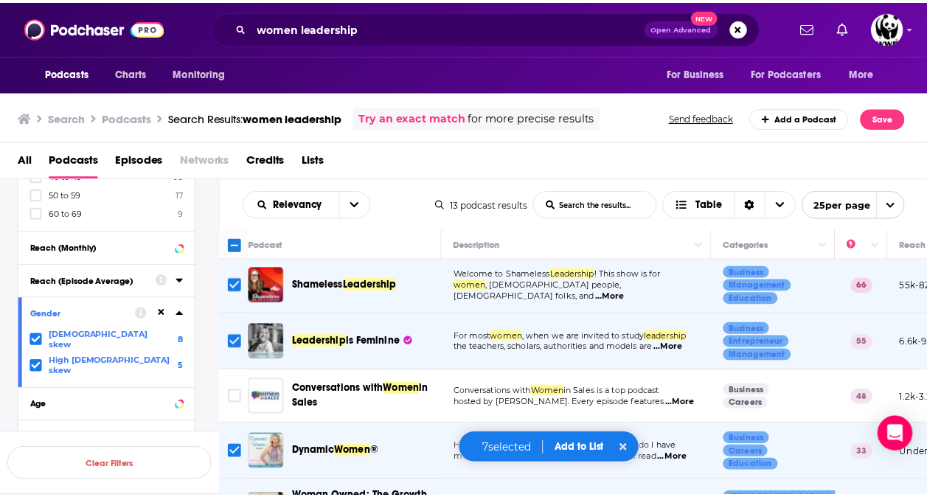
scroll to position [0, 0]
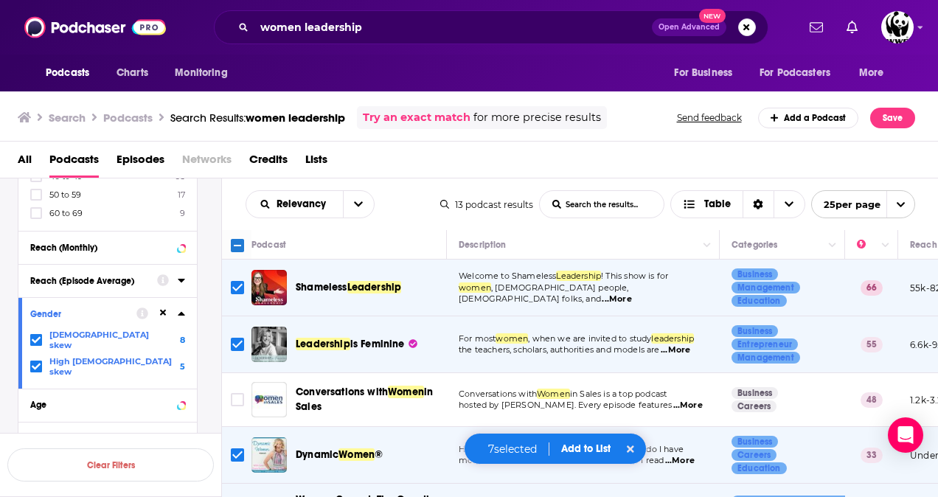
click at [575, 451] on button "Add to List" at bounding box center [585, 448] width 73 height 13
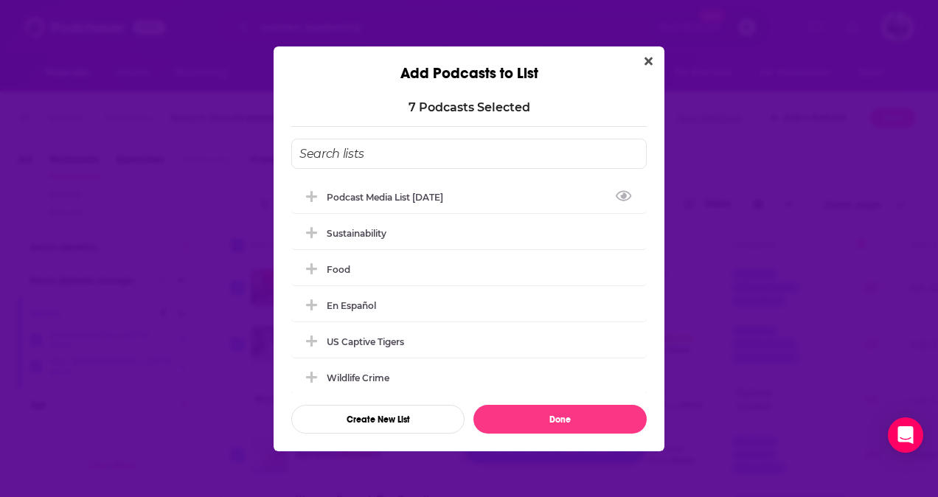
click at [365, 153] on input "Add Podcast To List" at bounding box center [468, 154] width 355 height 30
type input "Potential LM List"
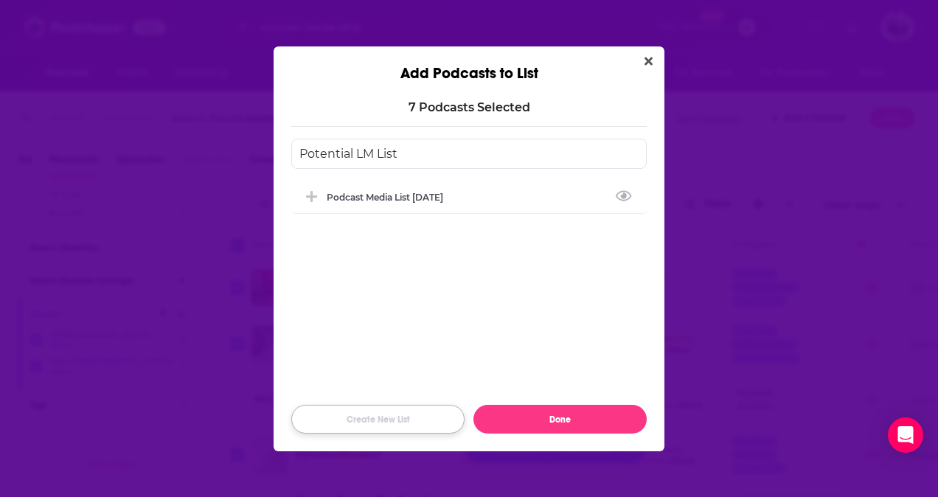
click at [423, 418] on button "Create New List" at bounding box center [377, 419] width 173 height 29
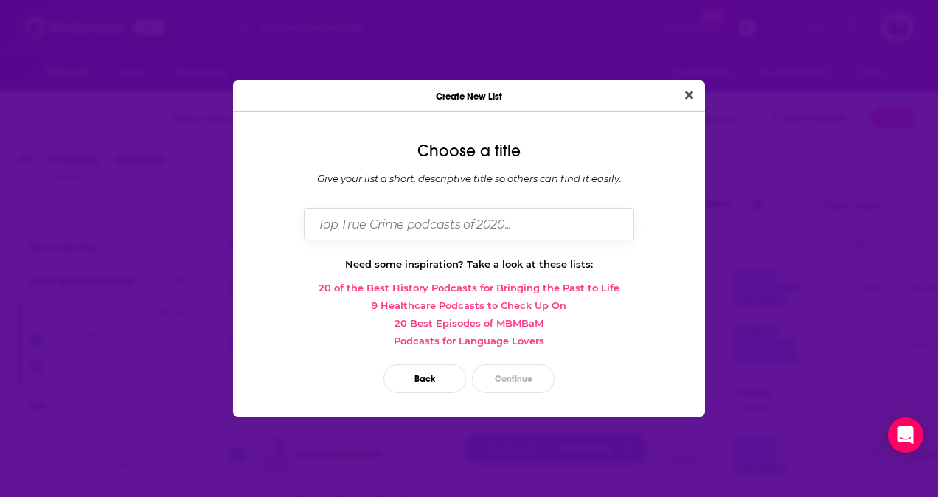
click at [428, 214] on input "Dialog" at bounding box center [469, 224] width 330 height 32
type input "Potential LM List"
click at [512, 395] on div "Back Continue" at bounding box center [469, 378] width 448 height 52
click at [519, 385] on button "Continue" at bounding box center [513, 378] width 83 height 29
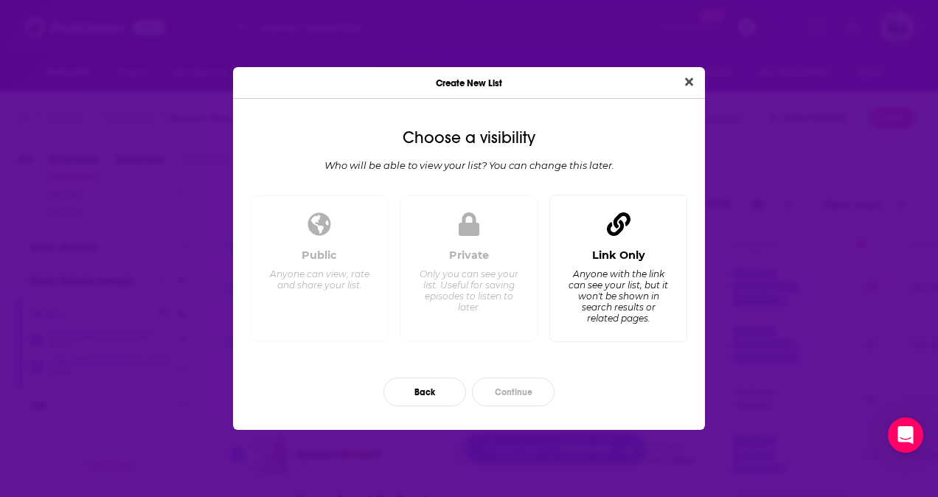
click at [614, 299] on div "Anyone with the link can see your list, but it won't be shown in search results…" at bounding box center [618, 295] width 101 height 55
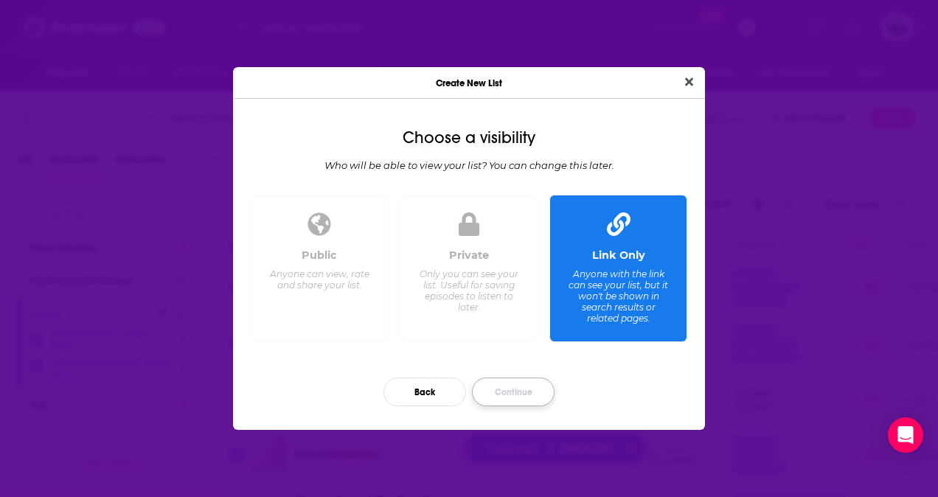
click at [507, 390] on button "Continue" at bounding box center [513, 392] width 83 height 29
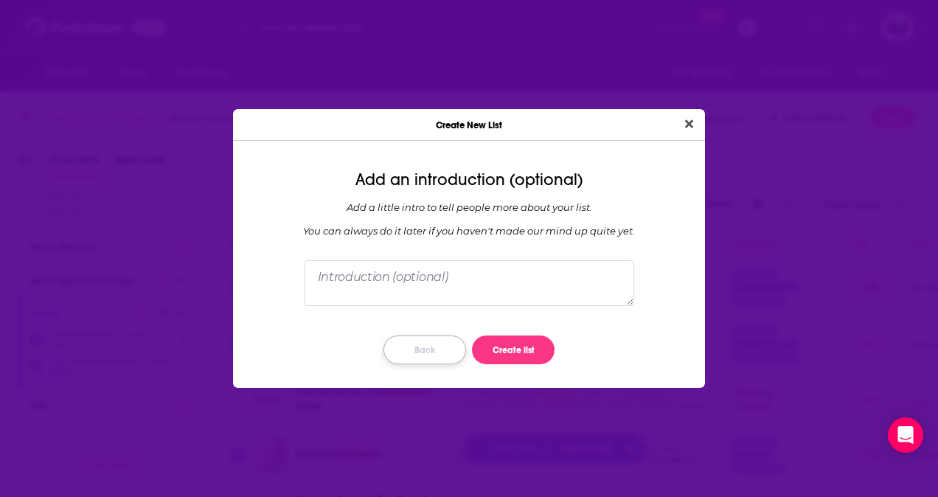
click at [407, 340] on button "Back" at bounding box center [424, 350] width 83 height 29
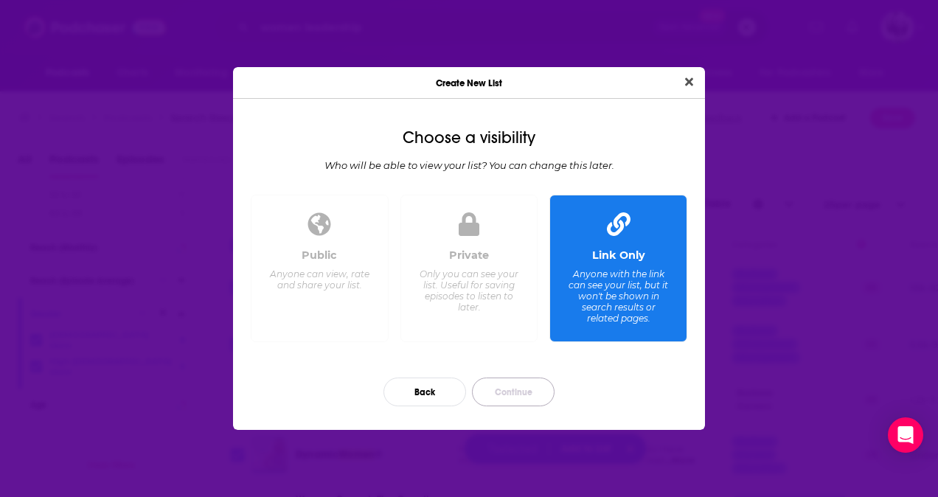
click at [515, 393] on button "Continue" at bounding box center [513, 392] width 83 height 29
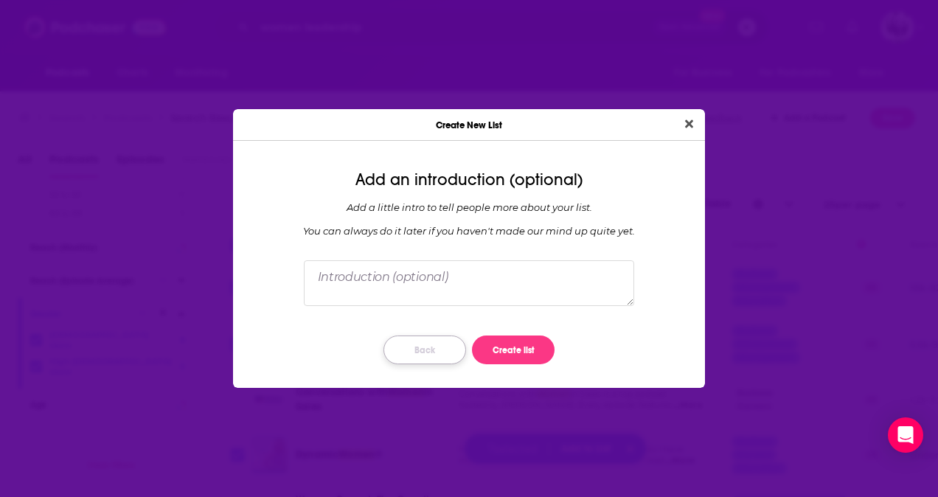
click at [429, 358] on button "Back" at bounding box center [424, 350] width 83 height 29
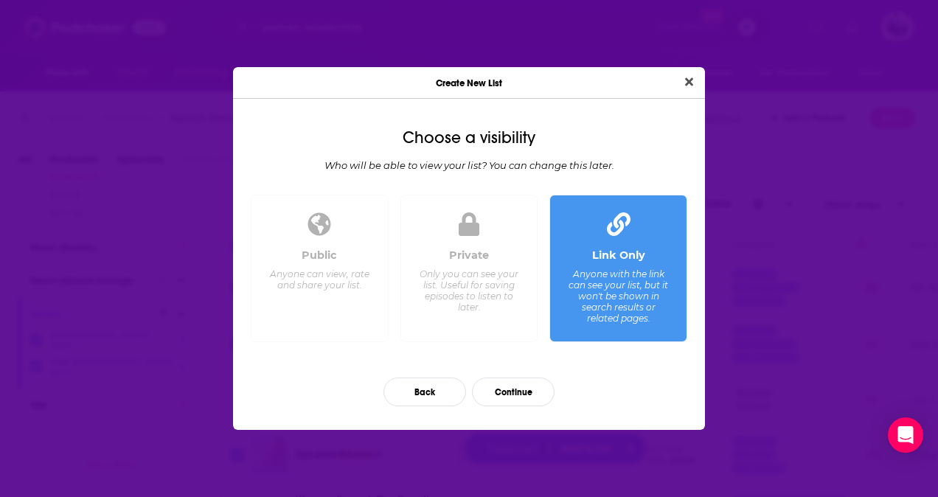
click at [493, 282] on div "Only you can see your list. Useful for saving episodes to listen to later." at bounding box center [468, 290] width 101 height 44
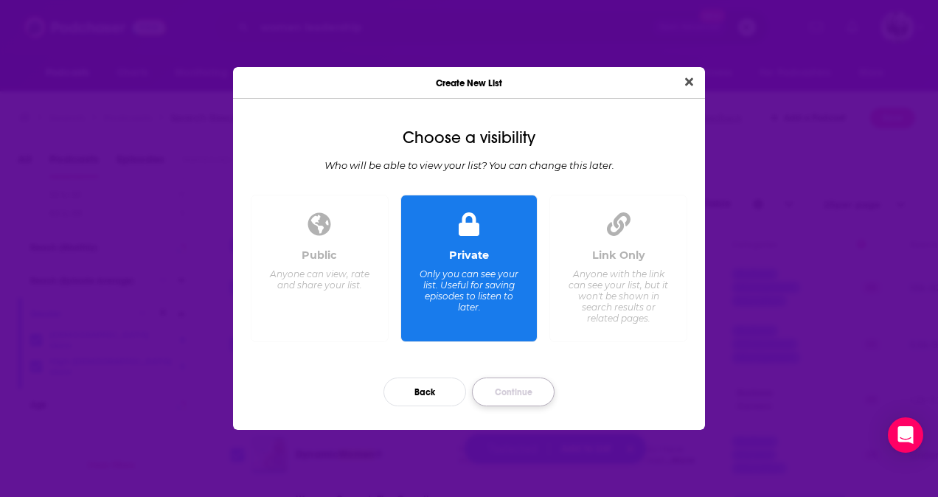
click at [515, 382] on button "Continue" at bounding box center [513, 392] width 83 height 29
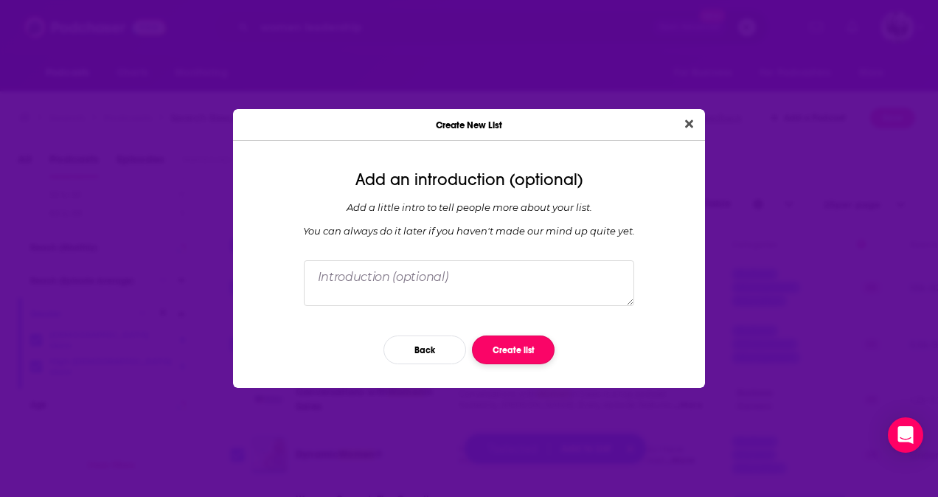
click at [515, 360] on button "Create list" at bounding box center [513, 350] width 83 height 29
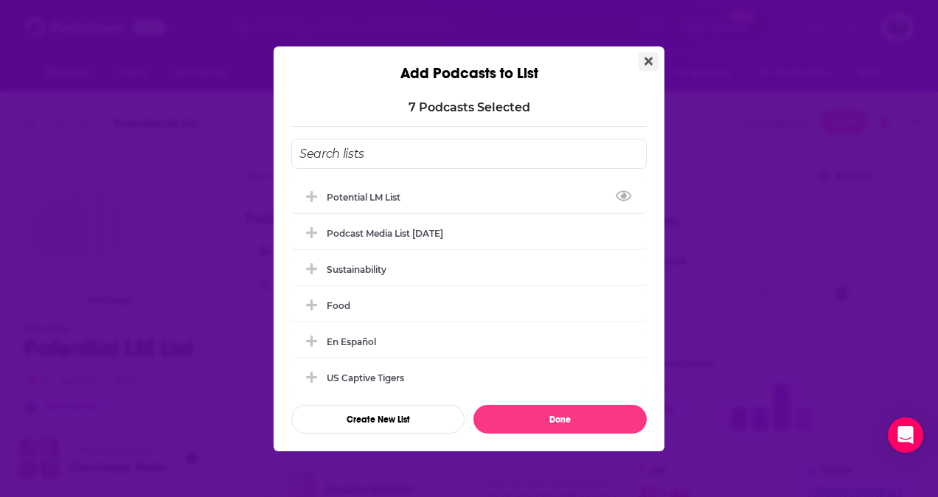
click at [648, 58] on icon "Close" at bounding box center [648, 61] width 8 height 12
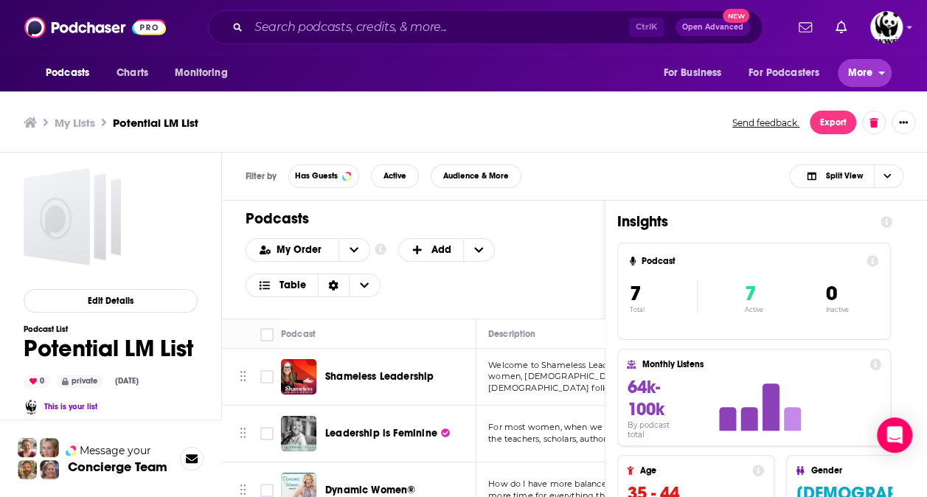
click at [879, 83] on button "More" at bounding box center [865, 73] width 54 height 28
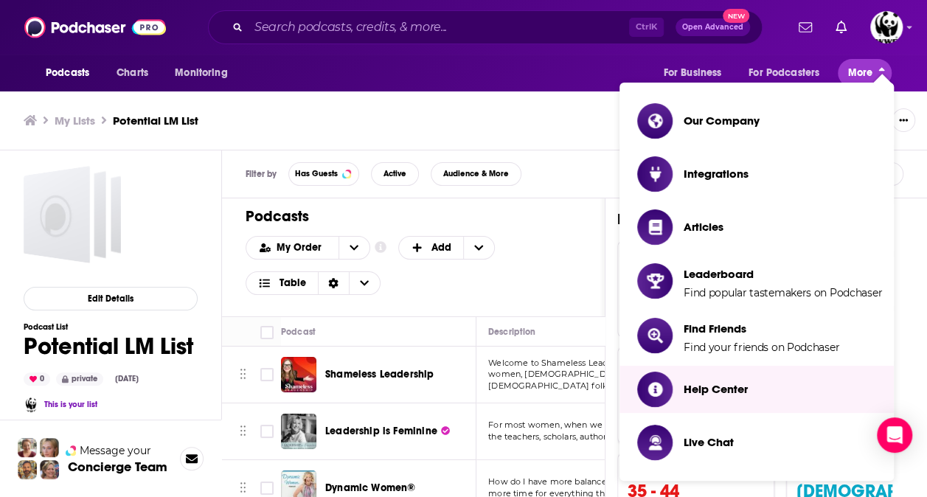
scroll to position [4, 0]
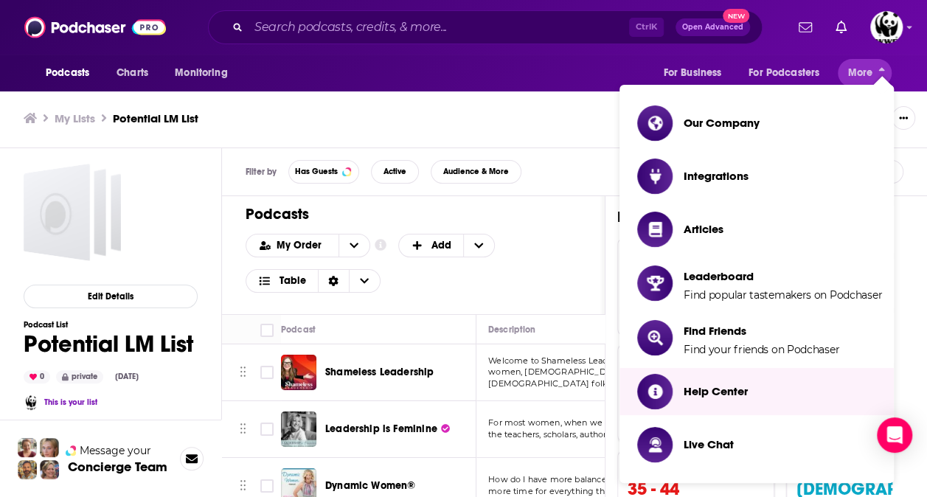
click at [418, 135] on div "My Lists Potential LM List Send feedback. Export" at bounding box center [463, 118] width 927 height 60
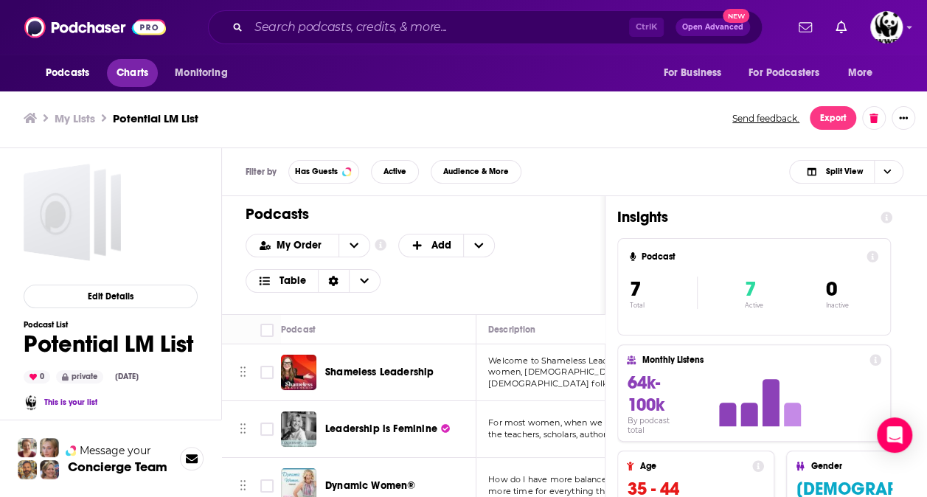
click at [150, 77] on link "Charts" at bounding box center [132, 73] width 50 height 28
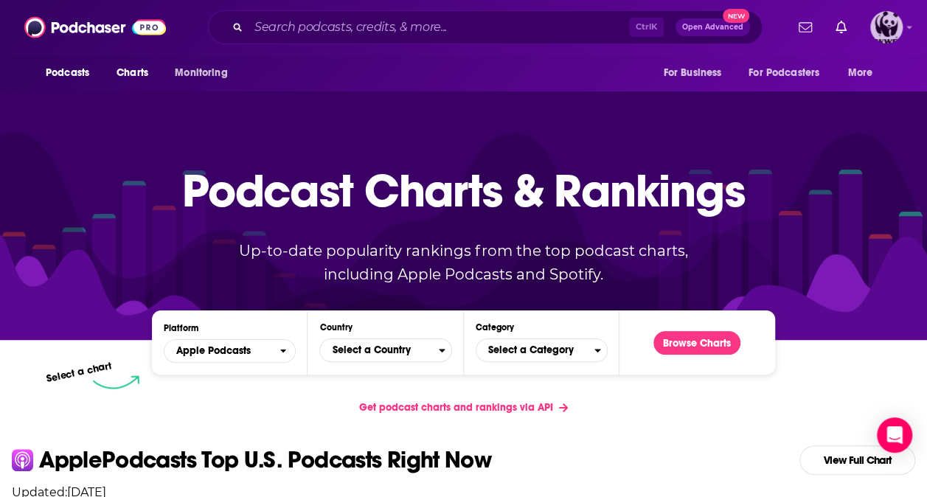
click at [900, 23] on img "Logged in as MXA_Team" at bounding box center [886, 27] width 32 height 32
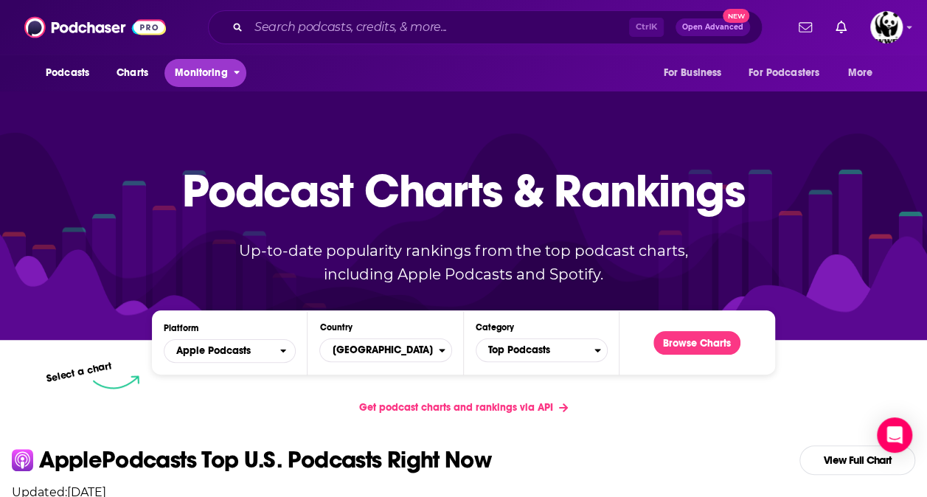
click at [208, 83] on span "Monitoring" at bounding box center [201, 73] width 52 height 21
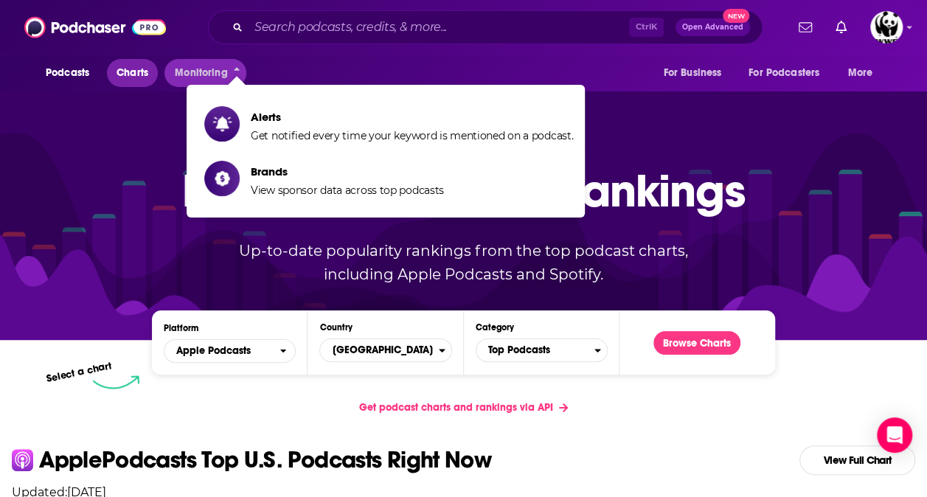
click at [141, 69] on span "Charts" at bounding box center [133, 73] width 32 height 21
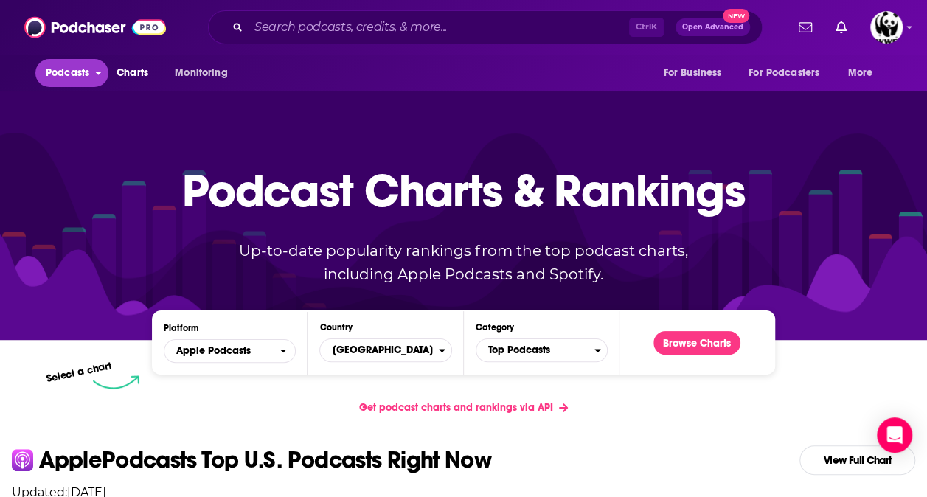
click at [83, 78] on span "Podcasts" at bounding box center [68, 73] width 44 height 21
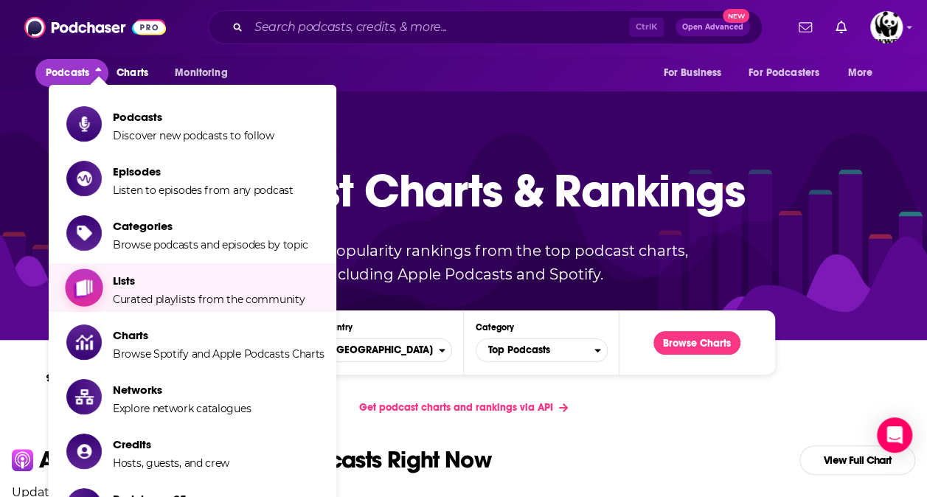
click at [162, 285] on span "Lists" at bounding box center [209, 281] width 192 height 14
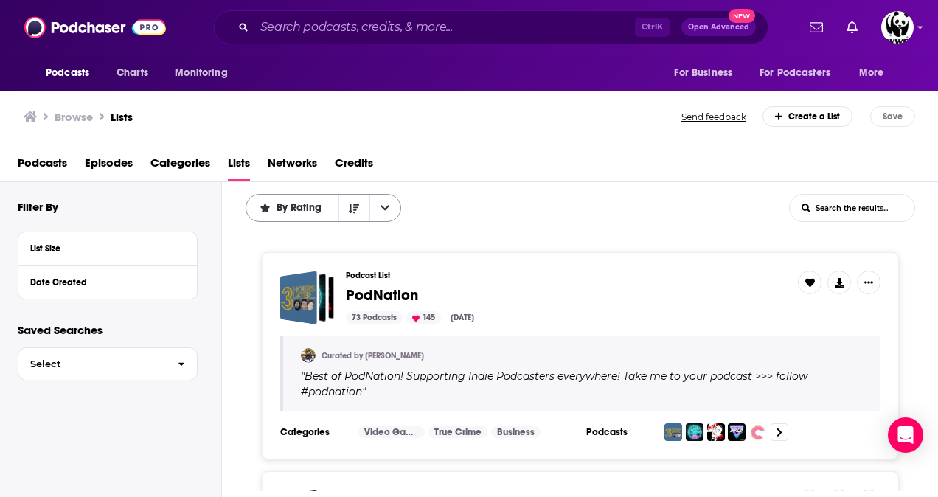
click at [386, 206] on icon "open menu" at bounding box center [385, 208] width 9 height 10
click at [324, 203] on span "By Rating" at bounding box center [302, 208] width 50 height 10
click at [184, 167] on span "Categories" at bounding box center [180, 166] width 60 height 30
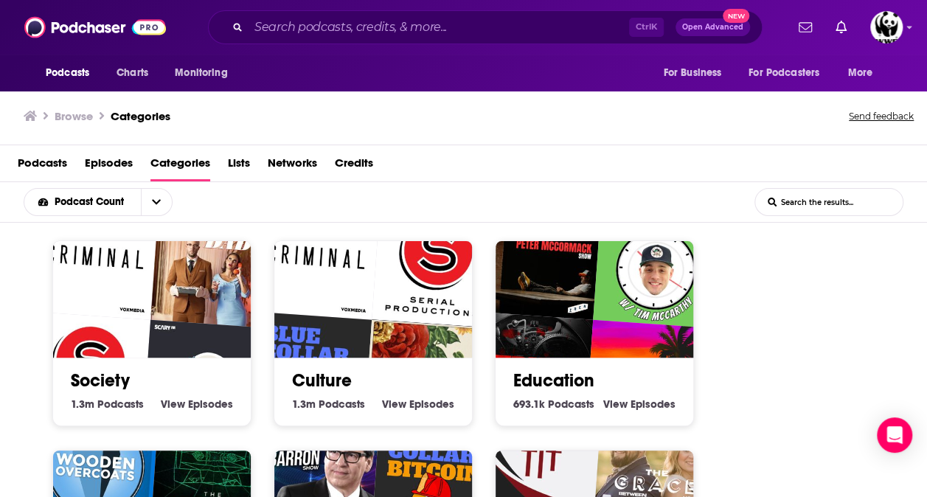
click at [122, 165] on span "Episodes" at bounding box center [109, 166] width 48 height 30
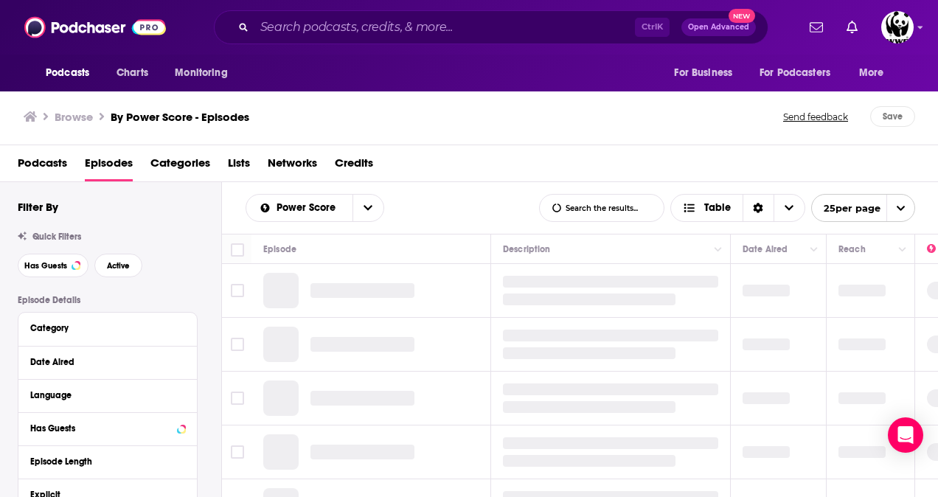
click at [66, 159] on span "Podcasts" at bounding box center [42, 166] width 49 height 30
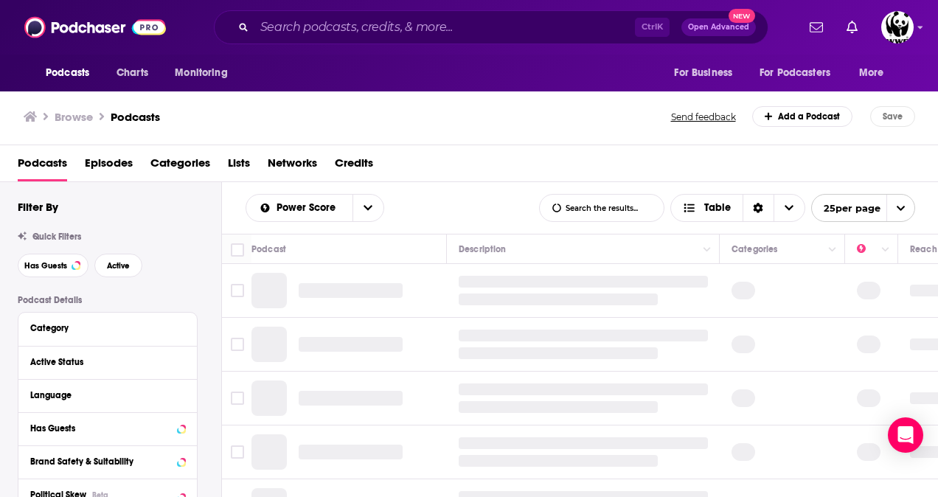
click at [246, 167] on span "Lists" at bounding box center [239, 166] width 22 height 30
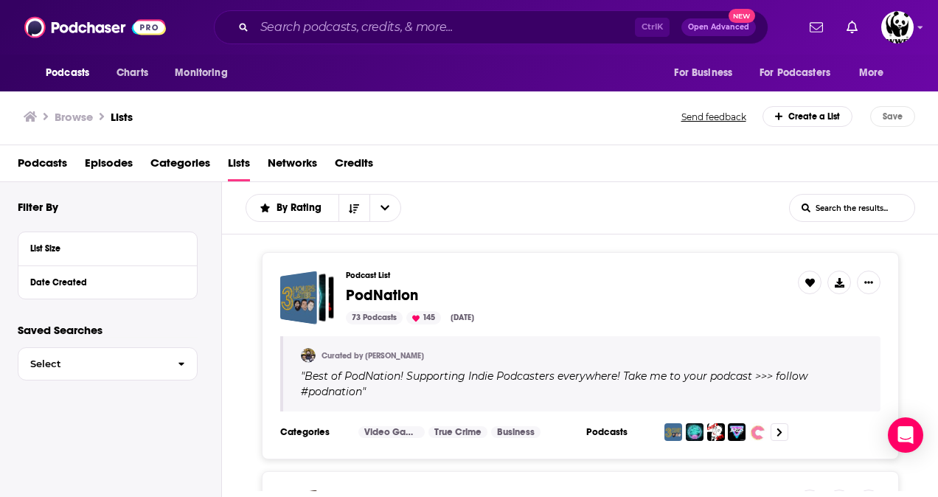
click at [871, 210] on input "List Search Input" at bounding box center [852, 208] width 125 height 27
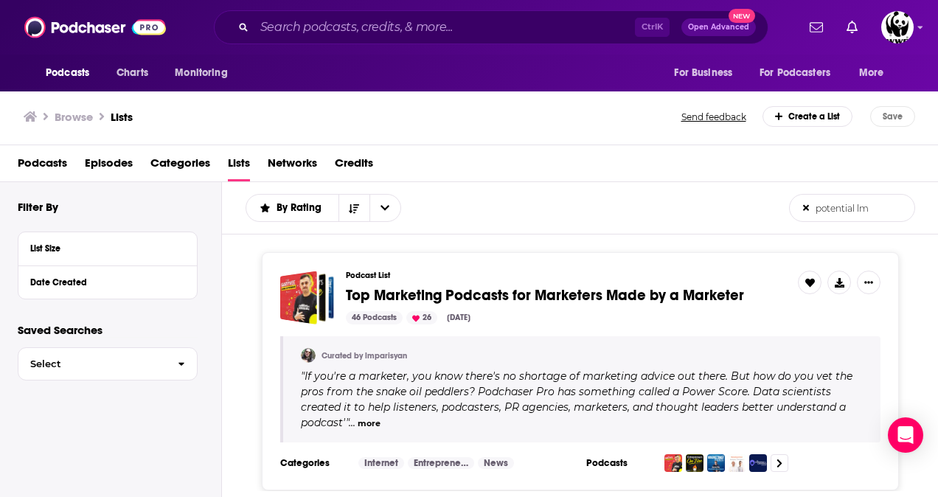
click at [872, 213] on input "potential lm" at bounding box center [852, 208] width 125 height 27
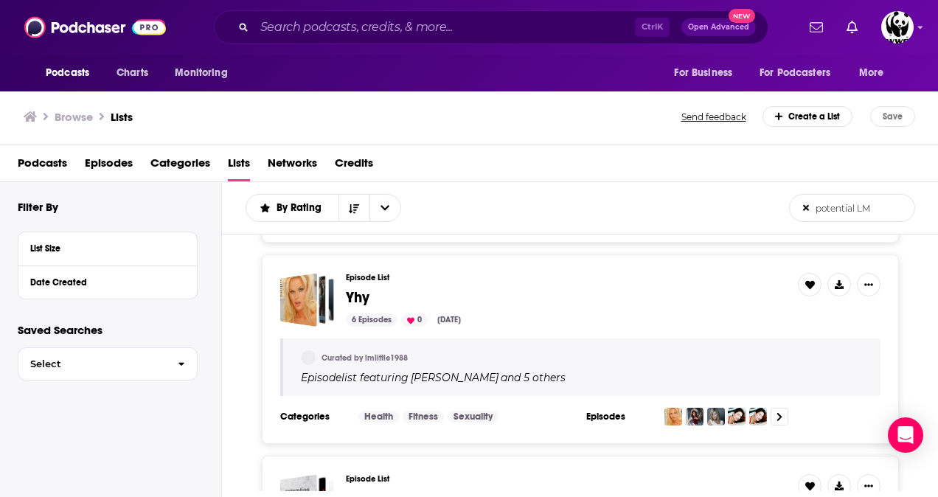
scroll to position [3171, 0]
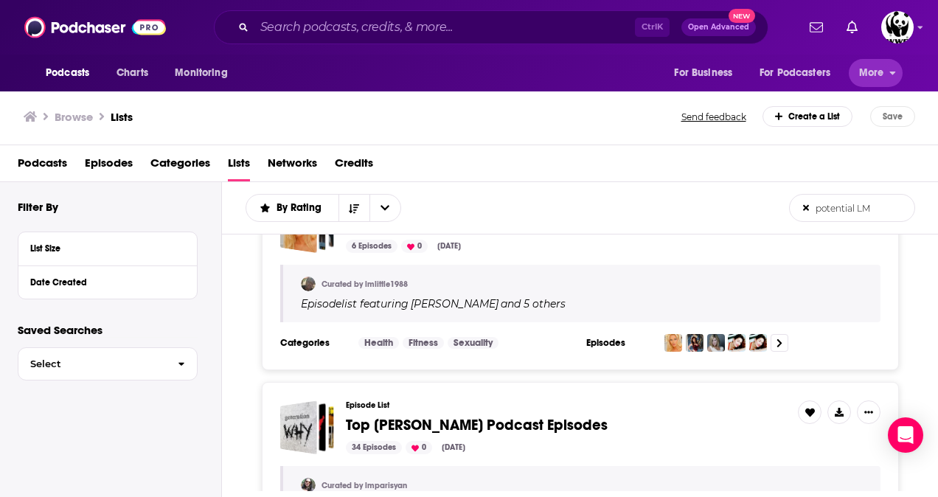
type input "potential LM"
click at [855, 82] on button "More" at bounding box center [876, 73] width 54 height 28
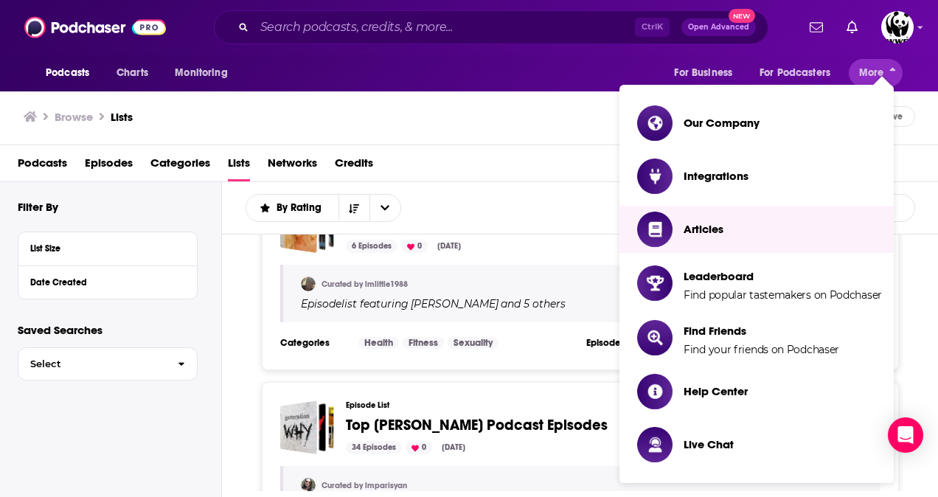
click at [564, 143] on div "Browse Lists Send feedback Create a List Save" at bounding box center [469, 116] width 939 height 57
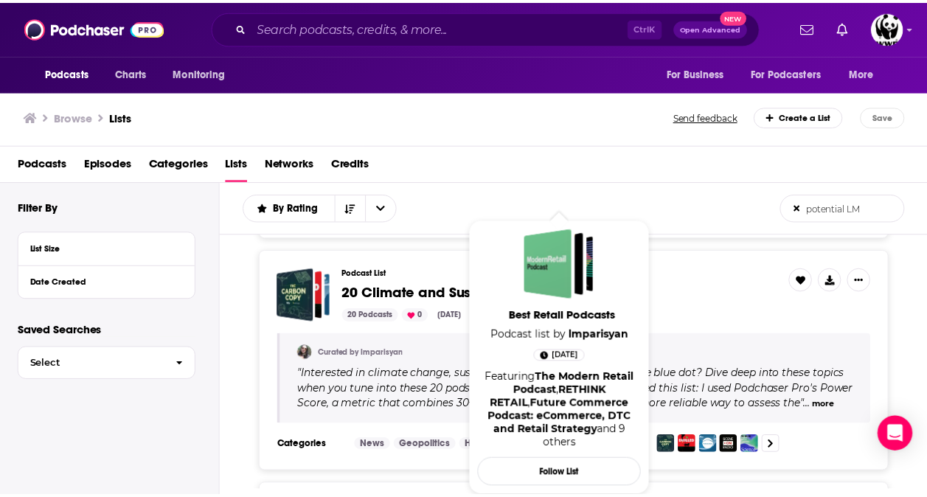
scroll to position [1917, 0]
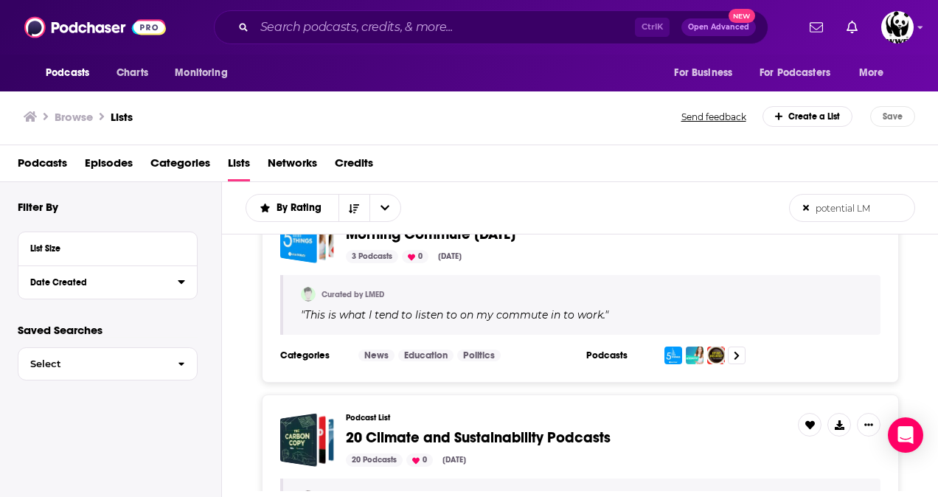
click at [110, 289] on button "Date Created" at bounding box center [103, 281] width 147 height 18
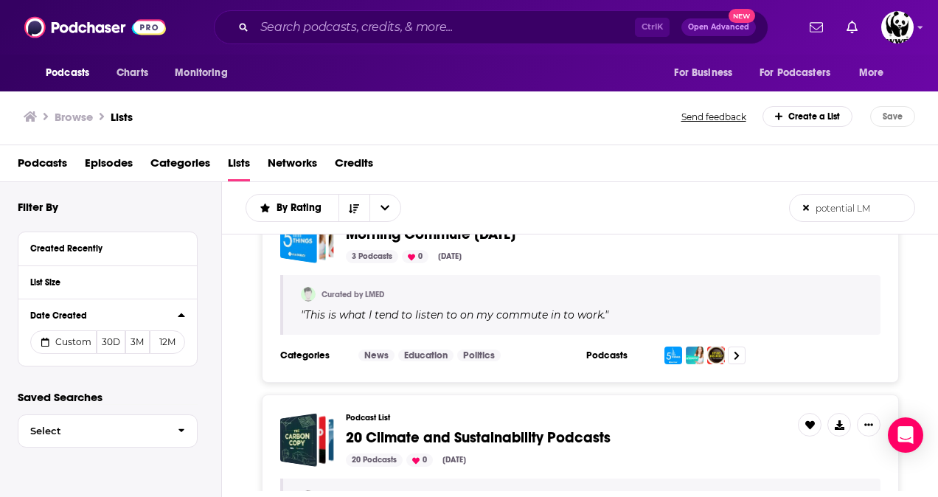
click at [240, 169] on span "Lists" at bounding box center [239, 166] width 22 height 30
click at [73, 34] on img at bounding box center [95, 27] width 142 height 28
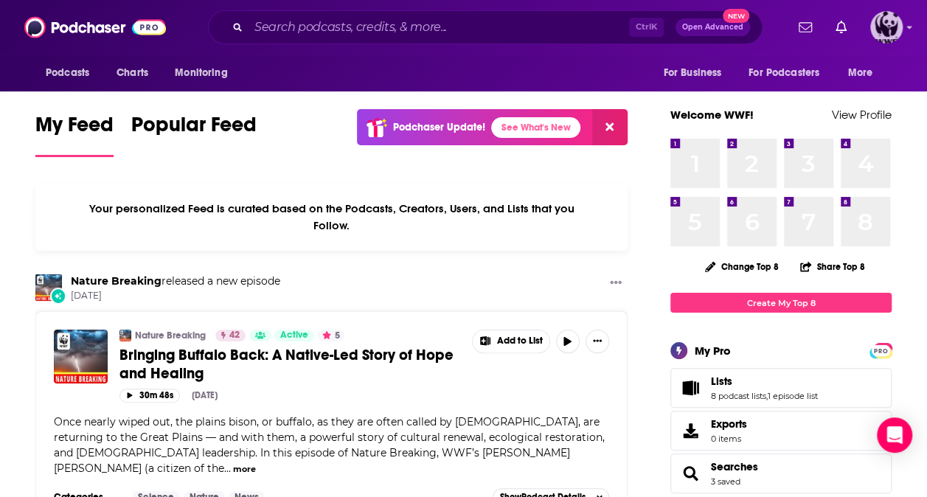
click at [885, 35] on img "Logged in as MXA_Team" at bounding box center [886, 27] width 32 height 32
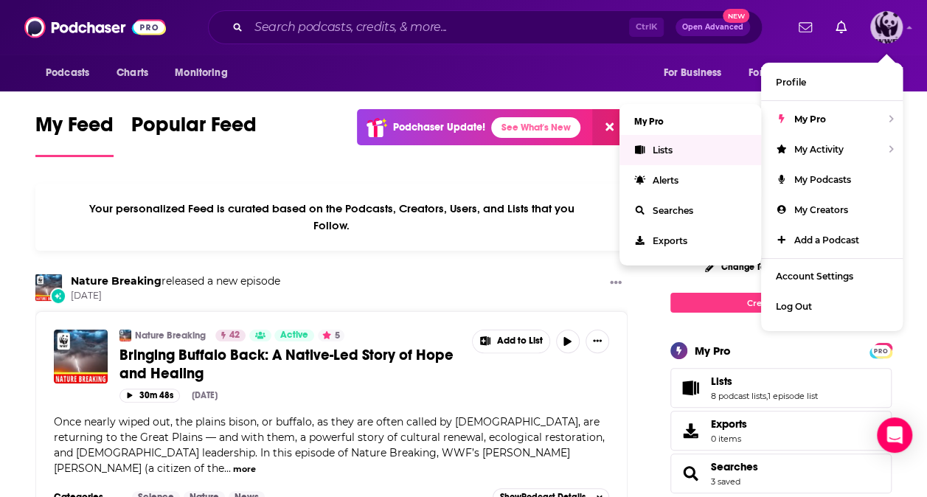
click at [709, 159] on link "Lists" at bounding box center [690, 150] width 142 height 30
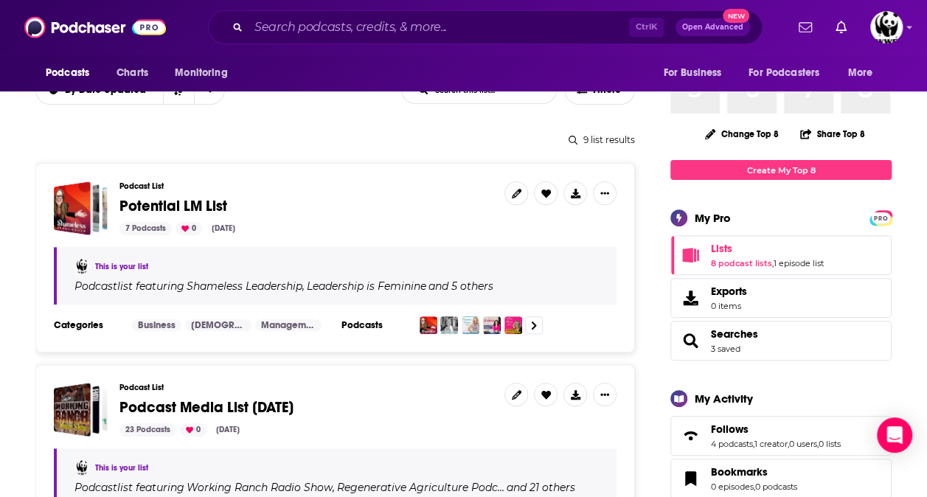
scroll to position [221, 0]
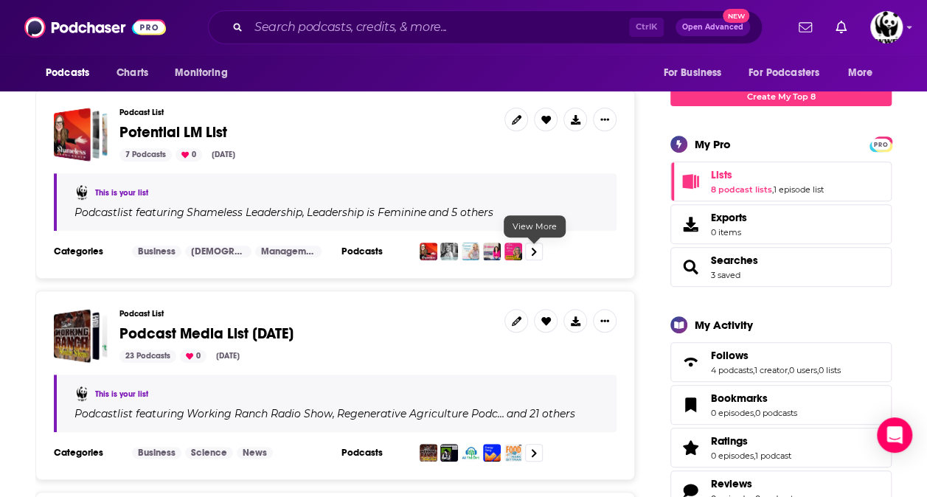
click at [533, 248] on icon at bounding box center [534, 251] width 5 height 8
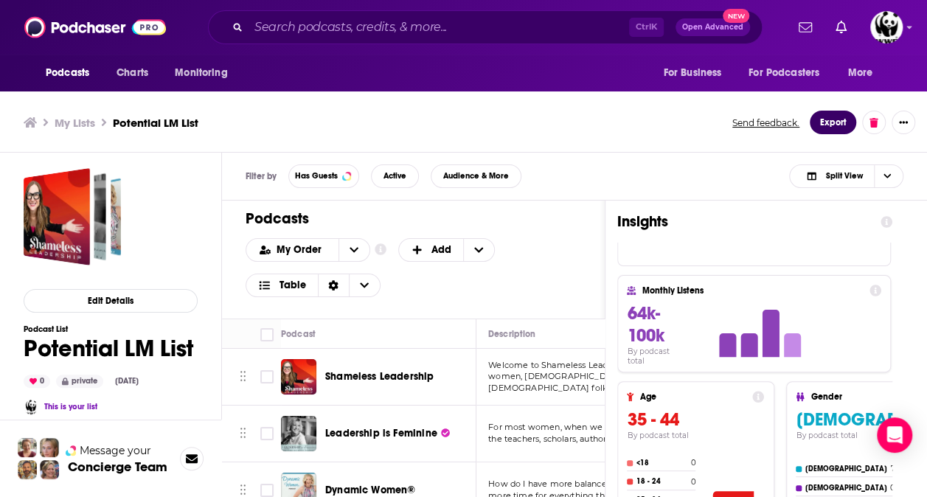
click at [841, 113] on button "Export" at bounding box center [833, 123] width 46 height 24
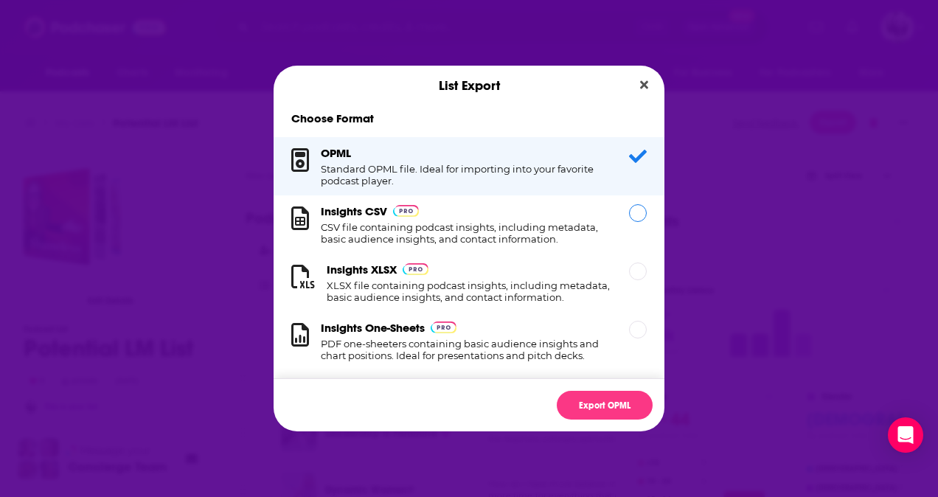
click at [532, 224] on h1 "CSV file containing podcast insights, including metadata, basic audience insigh…" at bounding box center [466, 233] width 291 height 24
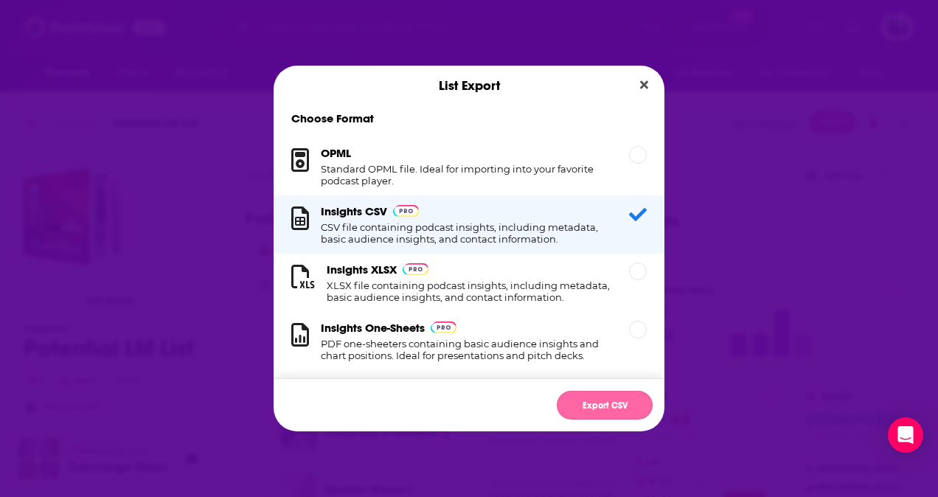
click at [593, 409] on button "Export CSV" at bounding box center [605, 405] width 96 height 29
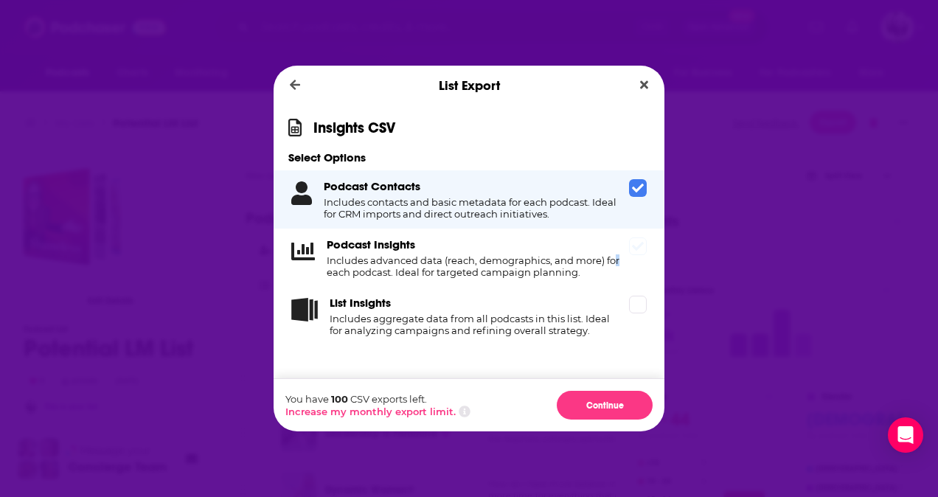
click at [616, 252] on div "Podcast Insights Includes advanced data (reach, demographics, and more) for eac…" at bounding box center [475, 257] width 296 height 41
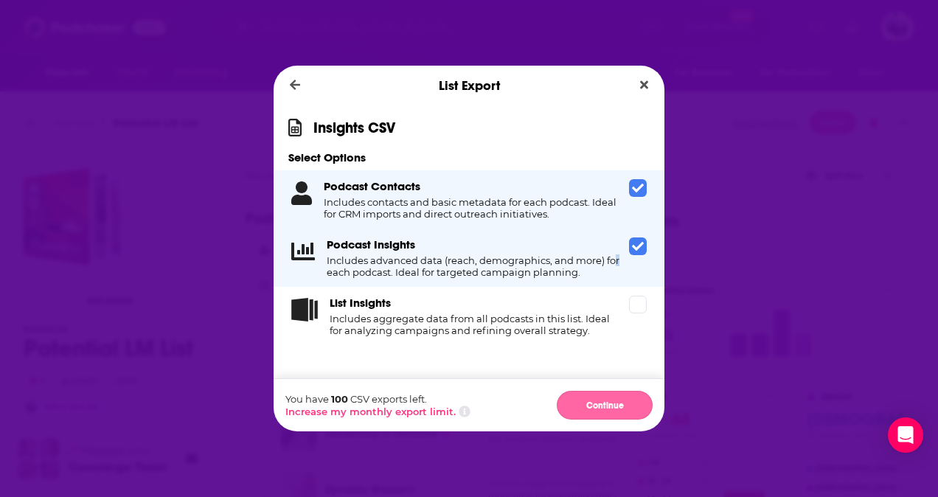
click at [616, 407] on button "Continue" at bounding box center [605, 405] width 96 height 29
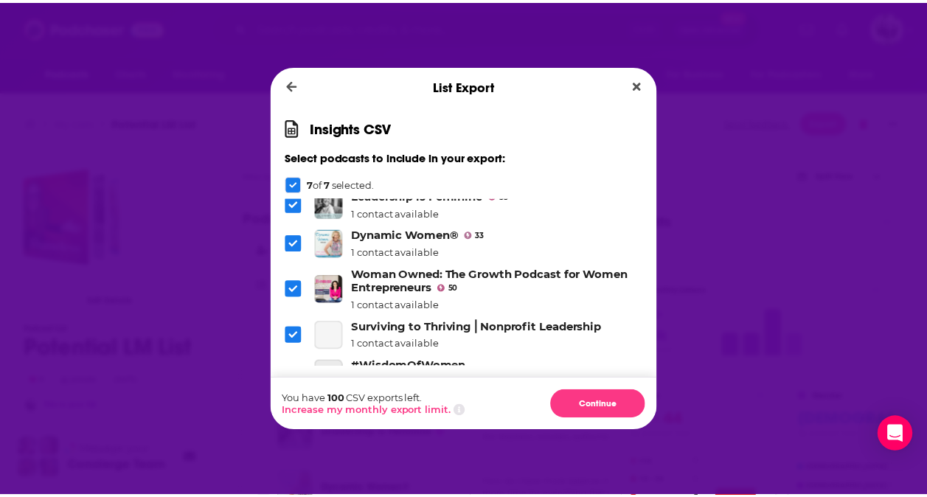
scroll to position [124, 0]
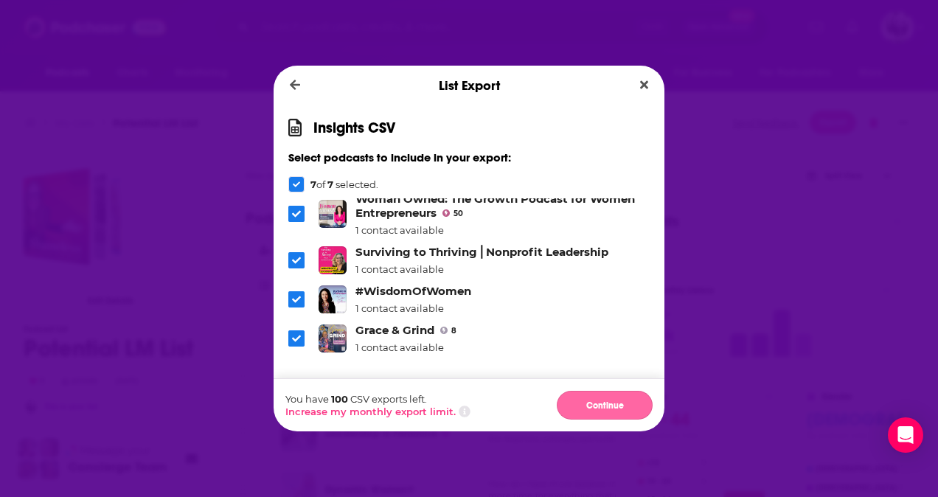
click at [611, 404] on button "Continue" at bounding box center [605, 405] width 96 height 29
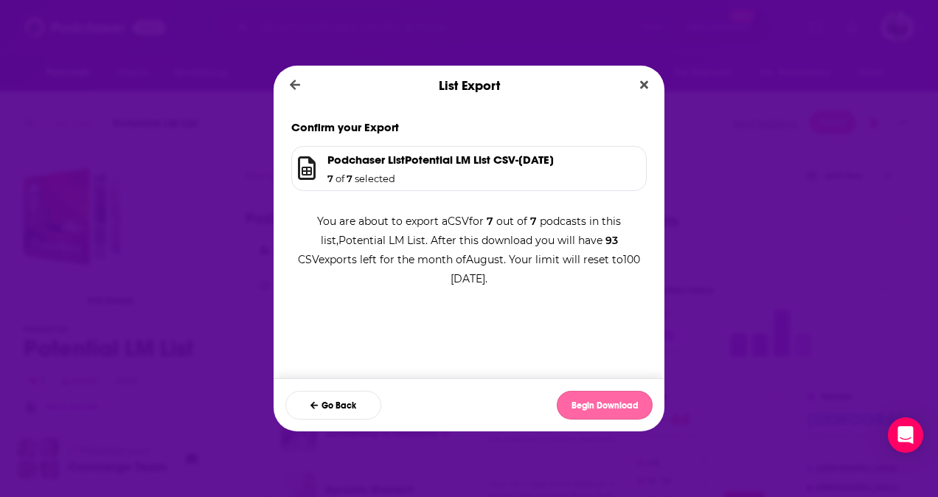
click at [602, 398] on button "Begin Download" at bounding box center [605, 405] width 96 height 29
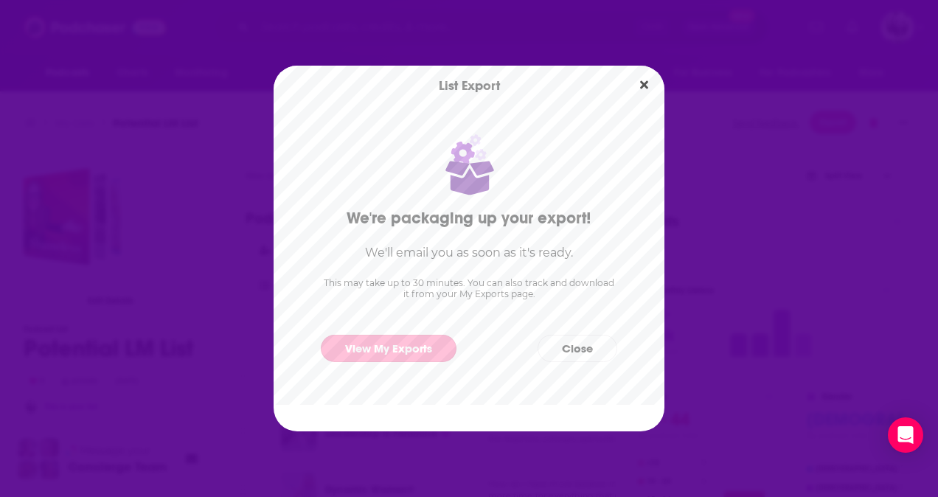
click at [428, 351] on link "View My Exports" at bounding box center [389, 348] width 136 height 27
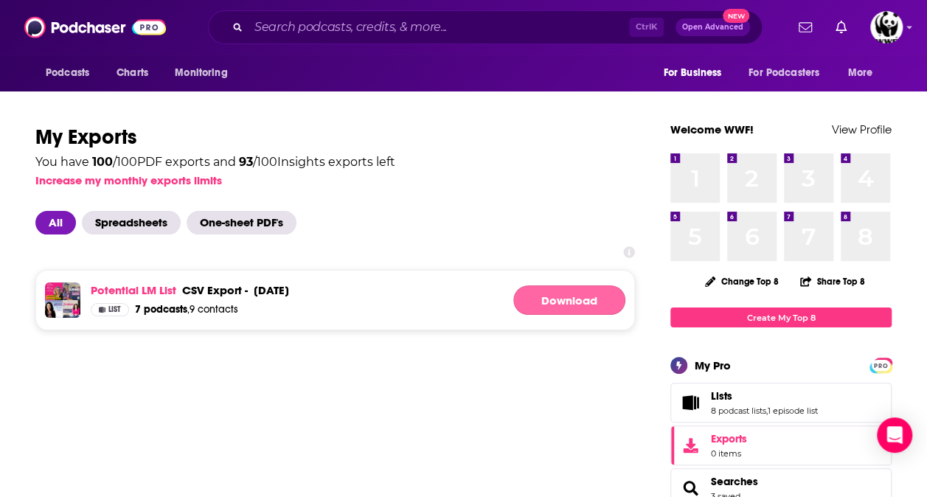
click at [571, 298] on link "Download" at bounding box center [569, 299] width 112 height 29
drag, startPoint x: 500, startPoint y: 263, endPoint x: 386, endPoint y: 202, distance: 129.3
click at [500, 263] on div "Potential LM List csv export - [DATE] csv export - [DATE] List 7 podcasts , 9 c…" at bounding box center [335, 288] width 600 height 84
